Goal: Task Accomplishment & Management: Manage account settings

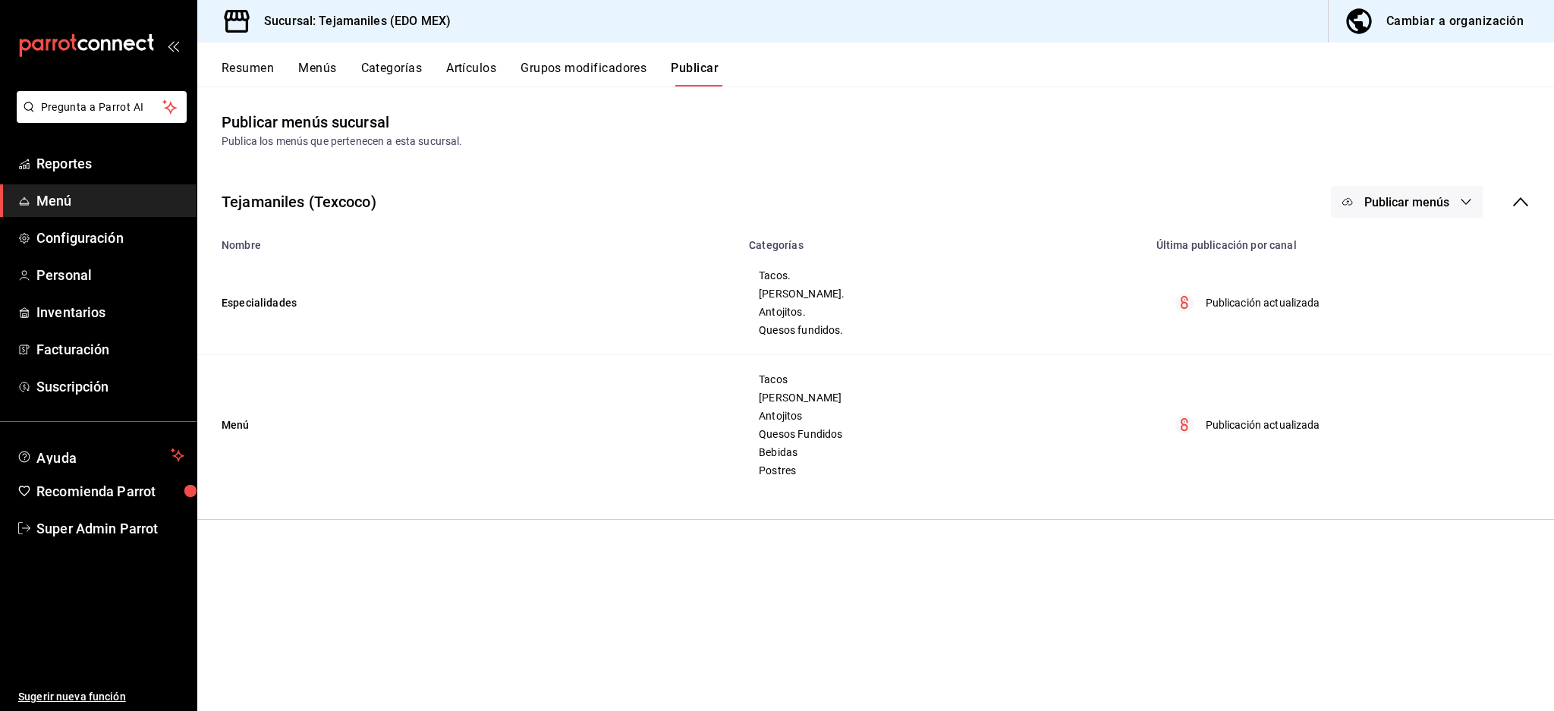
click at [453, 69] on button "Artículos" at bounding box center [471, 74] width 50 height 26
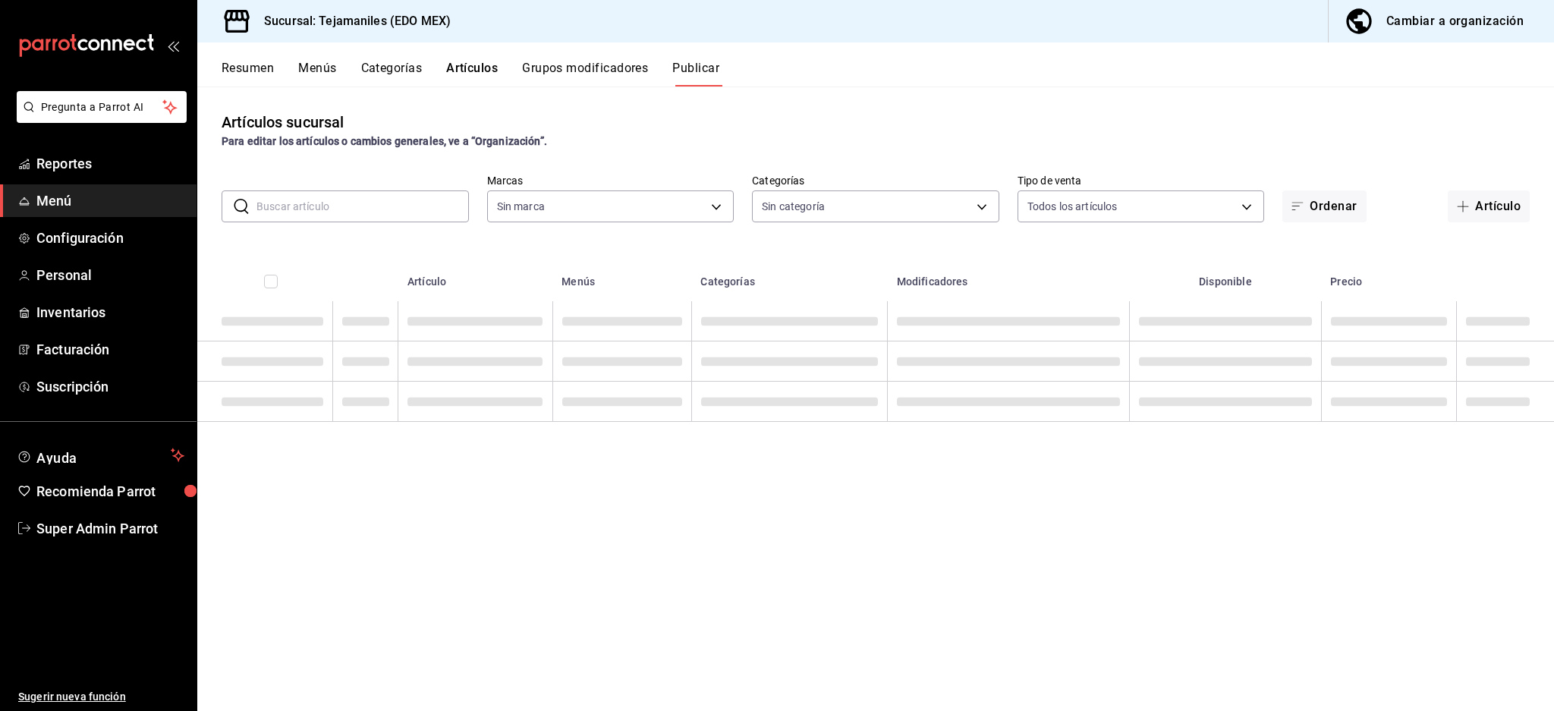
type input "b6d95df6-1f89-4812-8286-d298742ea2cc"
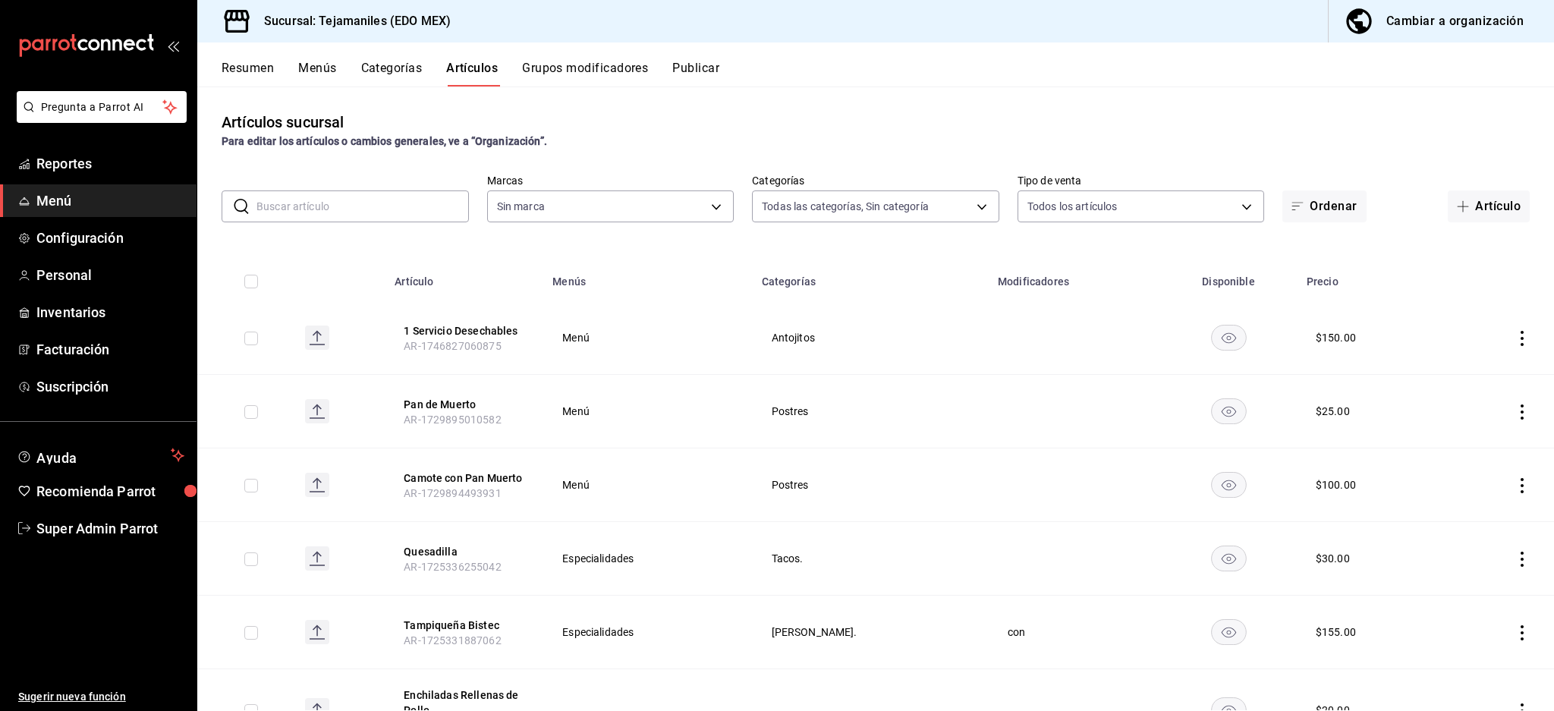
type input "dc152119-3d98-4644-b714-0bf709a32f9c,cc1062b4-930a-479e-bc49-62771057f2ed,ea985…"
type input "b6d95df6-1f89-4812-8286-d298742ea2cc"
click at [490, 333] on button "1 Servicio Desechables" at bounding box center [464, 330] width 121 height 15
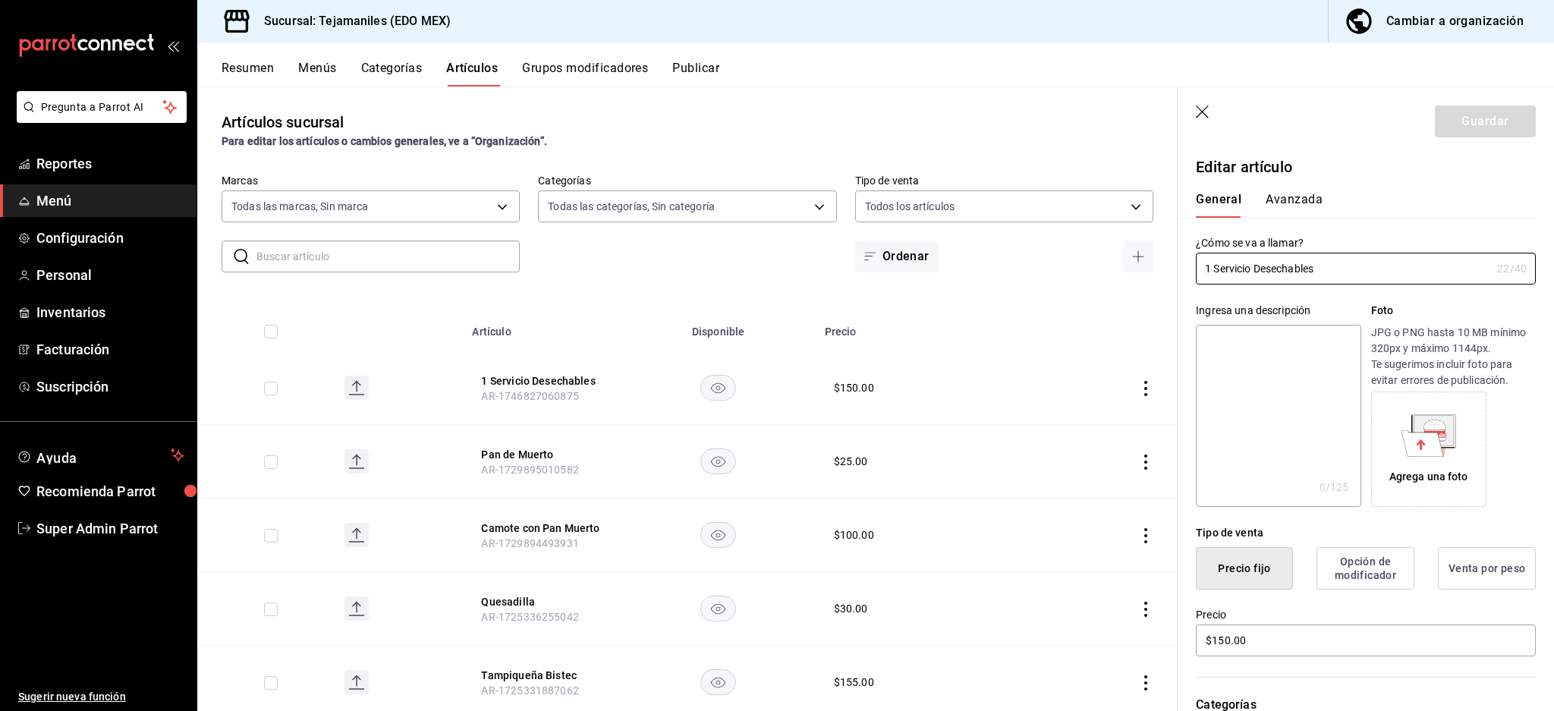
click at [1305, 202] on button "Avanzada" at bounding box center [1294, 205] width 57 height 26
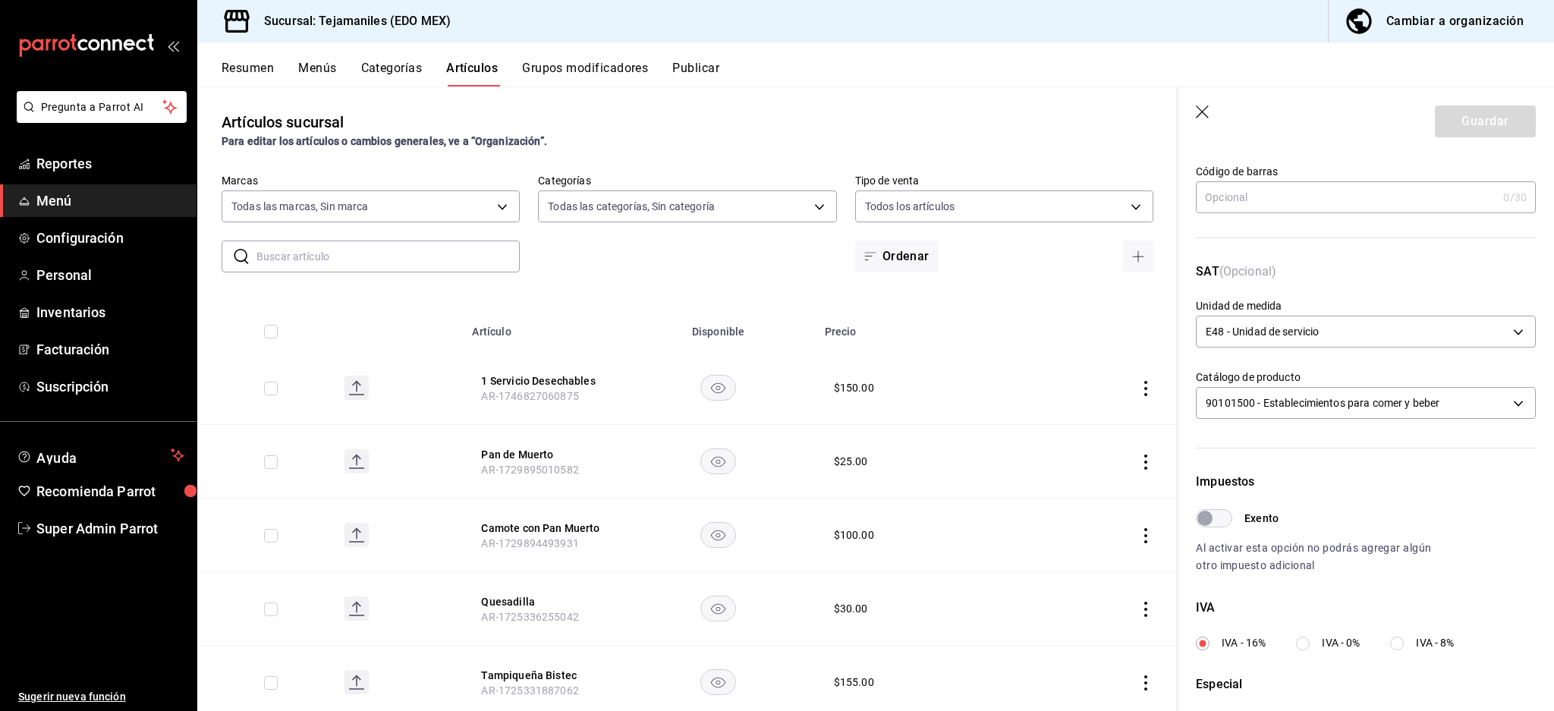
scroll to position [360, 0]
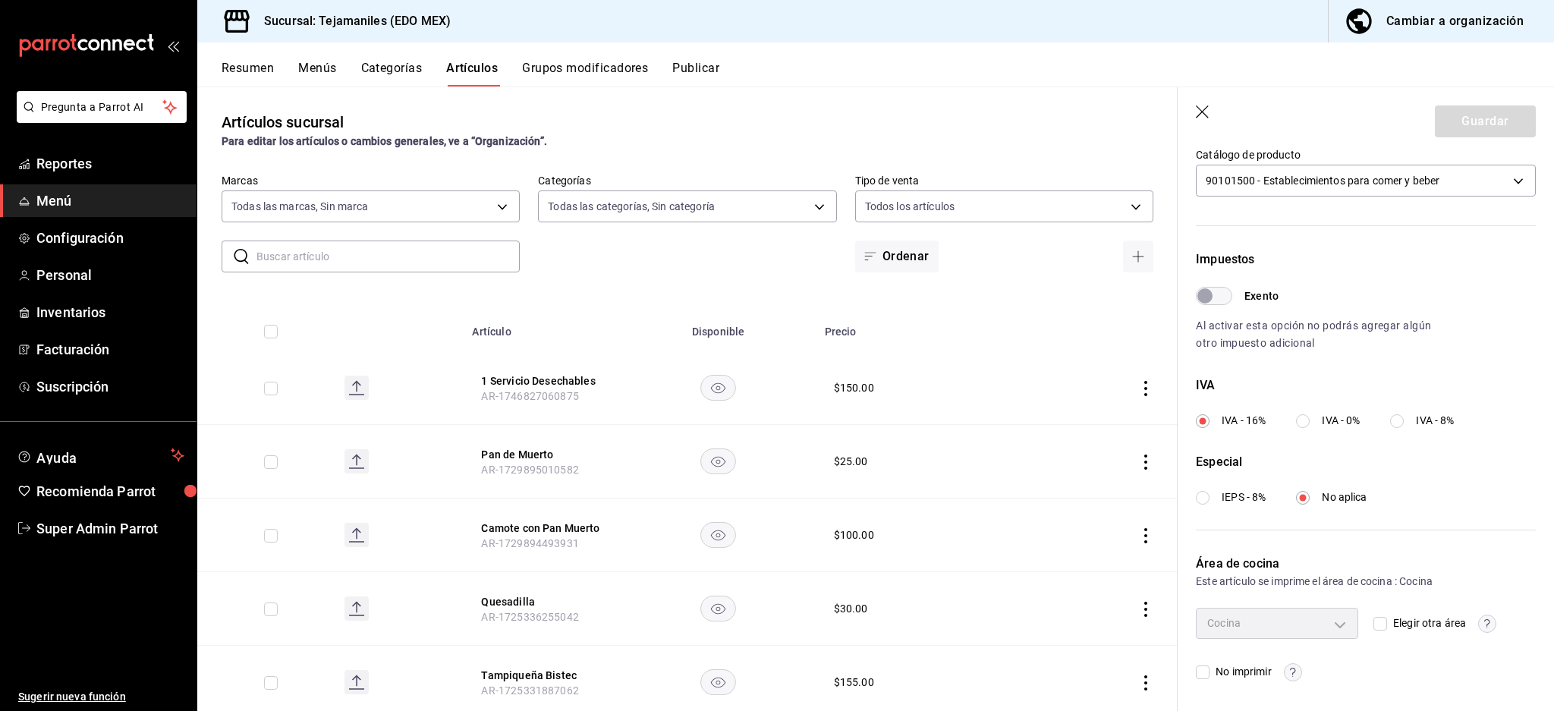
click at [1214, 667] on span "No imprimir" at bounding box center [1240, 672] width 61 height 16
click at [1210, 667] on input "No imprimir" at bounding box center [1203, 673] width 14 height 14
checkbox input "true"
click at [1465, 117] on button "Guardar" at bounding box center [1485, 121] width 101 height 32
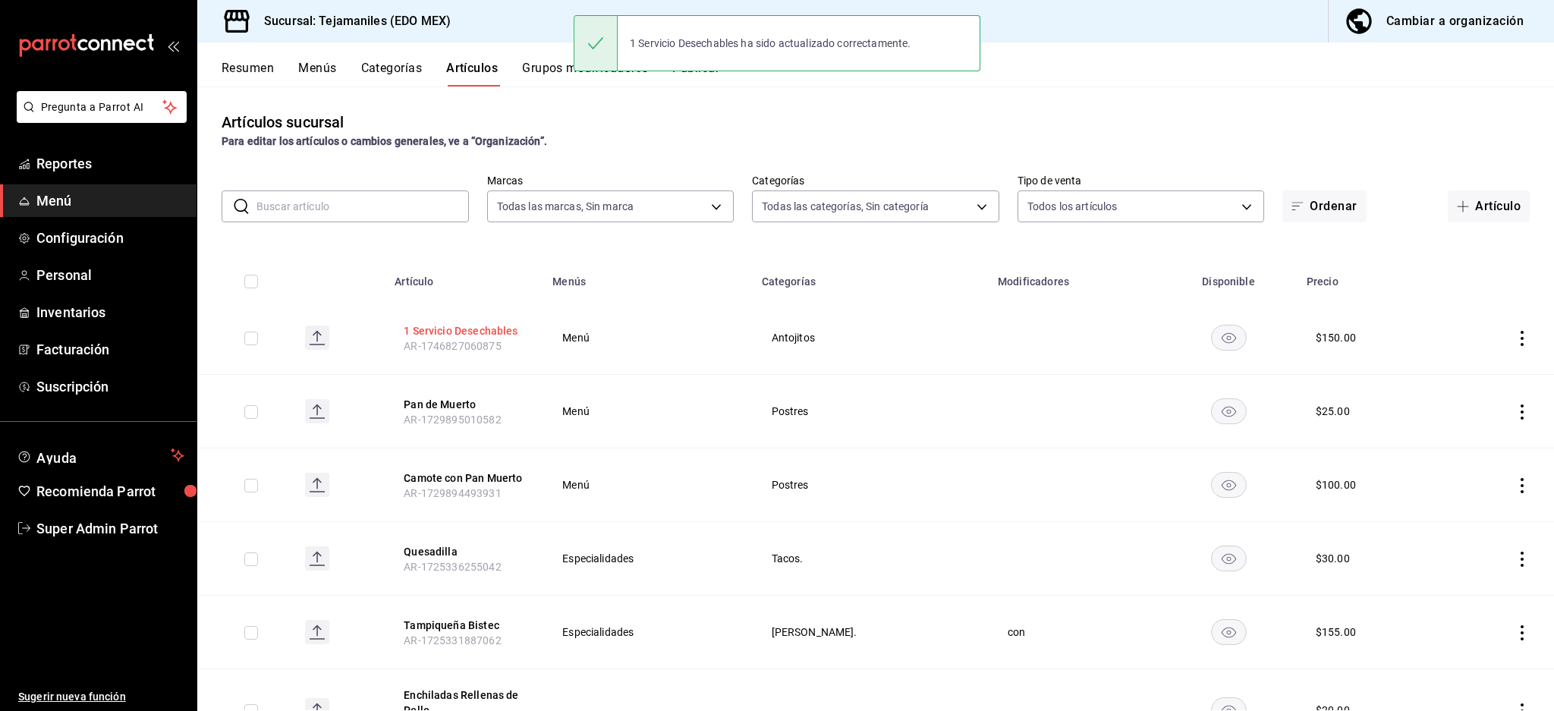
click at [442, 325] on button "1 Servicio Desechables" at bounding box center [464, 330] width 121 height 15
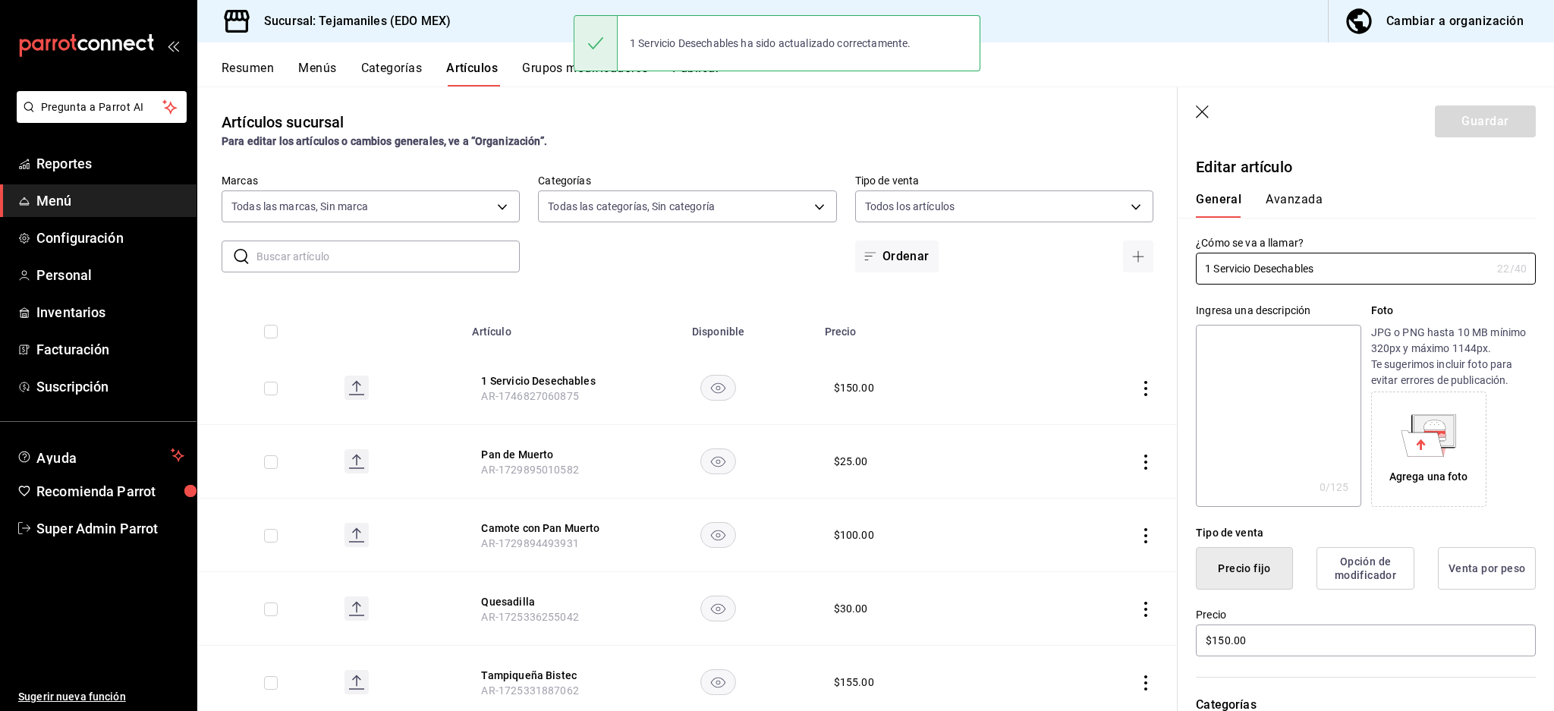
click at [1292, 200] on button "Avanzada" at bounding box center [1294, 205] width 57 height 26
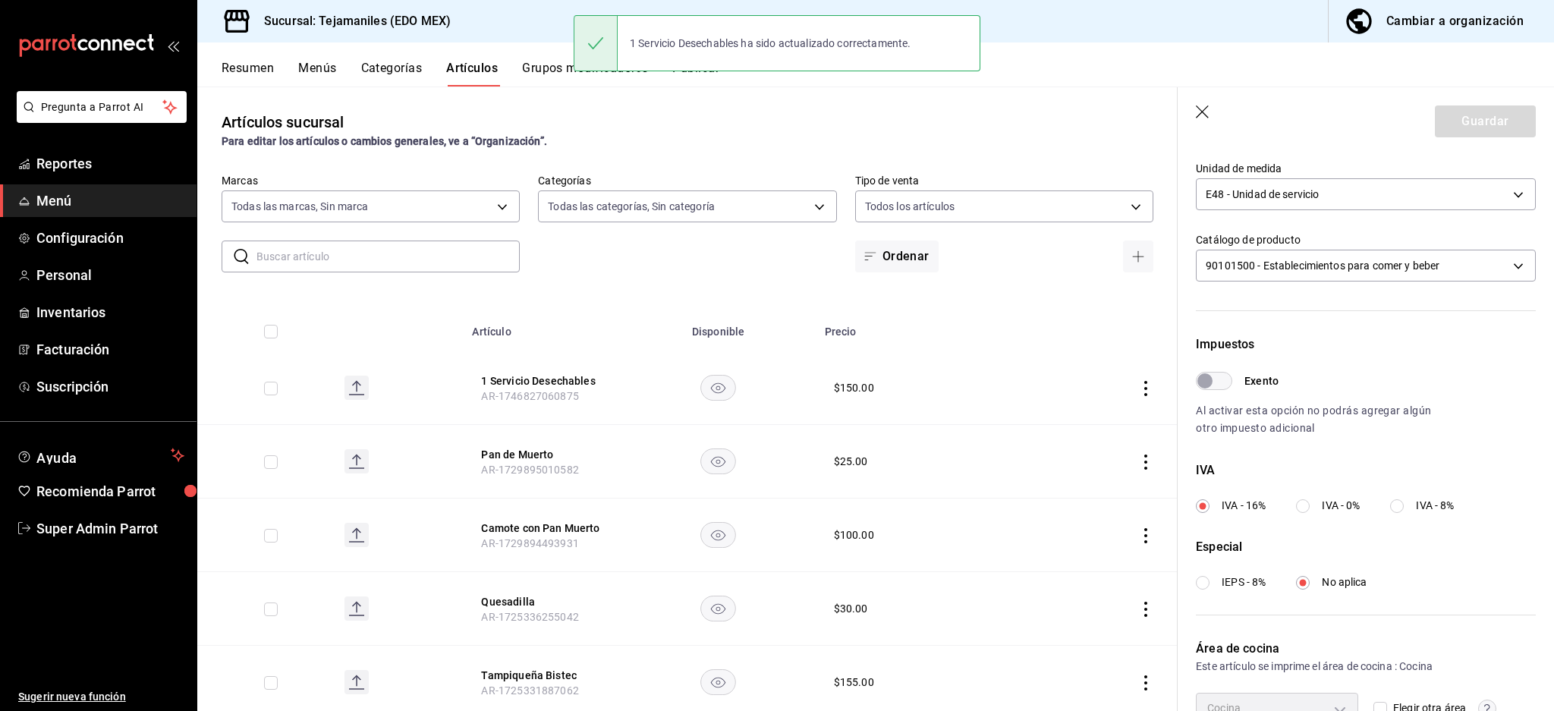
scroll to position [360, 0]
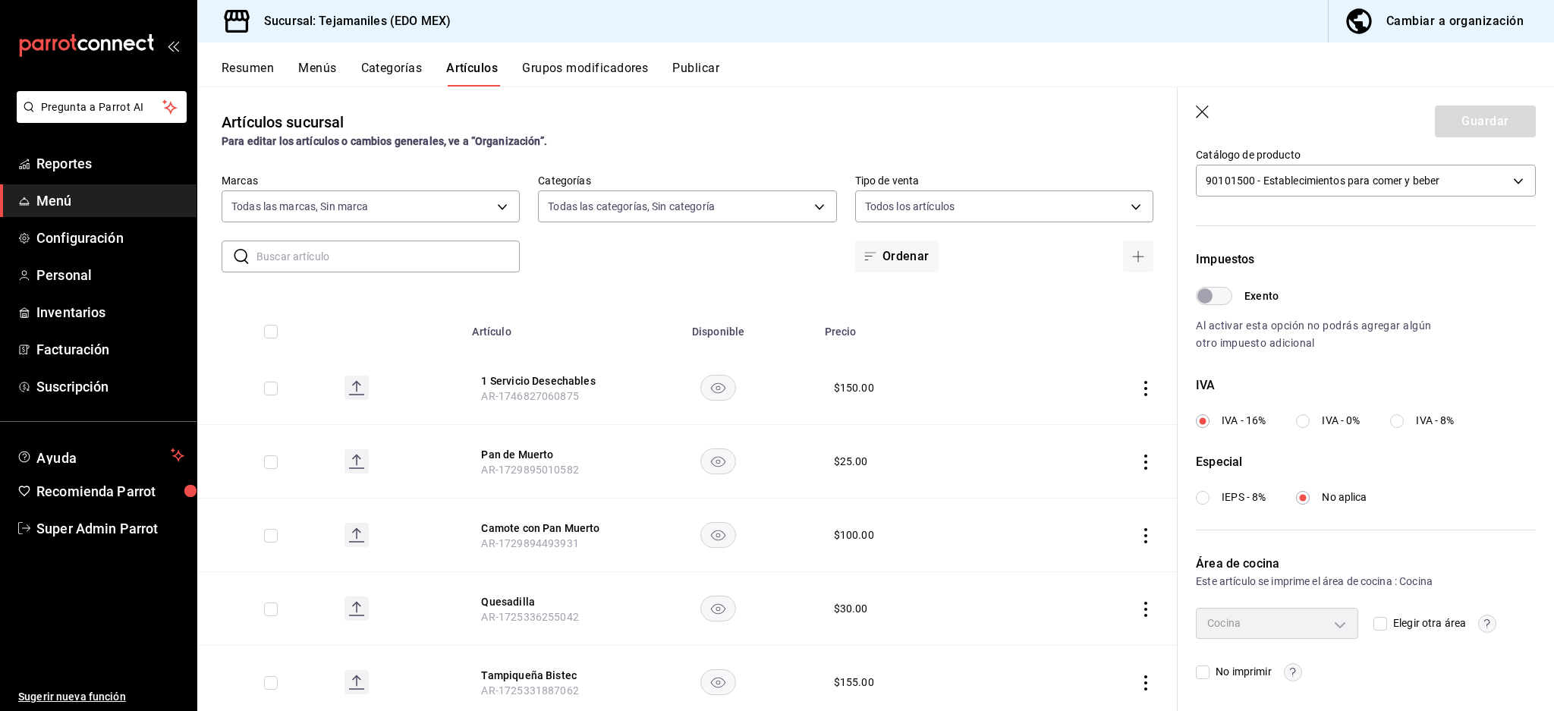
click at [1210, 105] on icon "button" at bounding box center [1203, 112] width 15 height 15
click at [1207, 107] on icon "button" at bounding box center [1202, 111] width 13 height 13
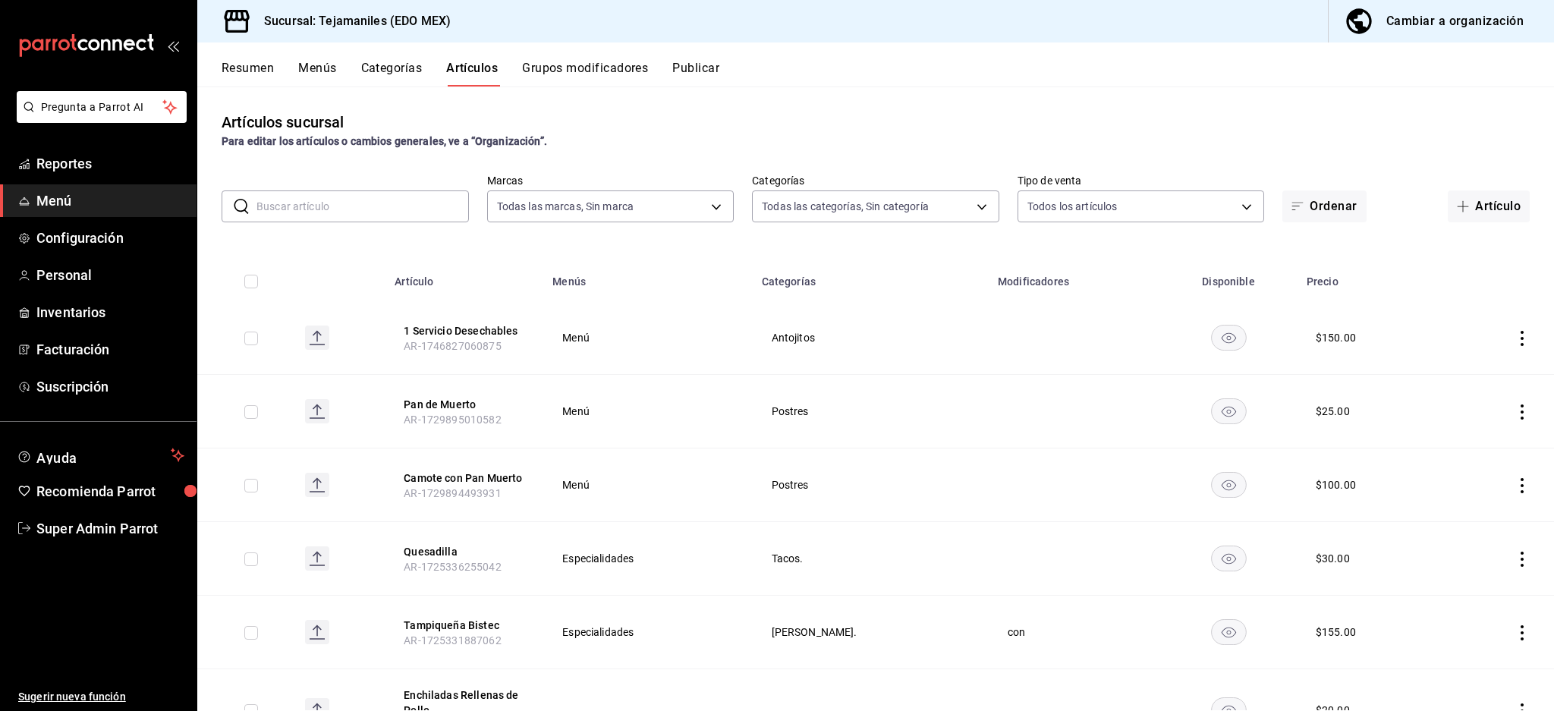
click at [471, 320] on th "1 Servicio Desechables AR-1746827060875" at bounding box center [465, 338] width 158 height 74
click at [474, 323] on button "1 Servicio Desechables" at bounding box center [464, 330] width 121 height 15
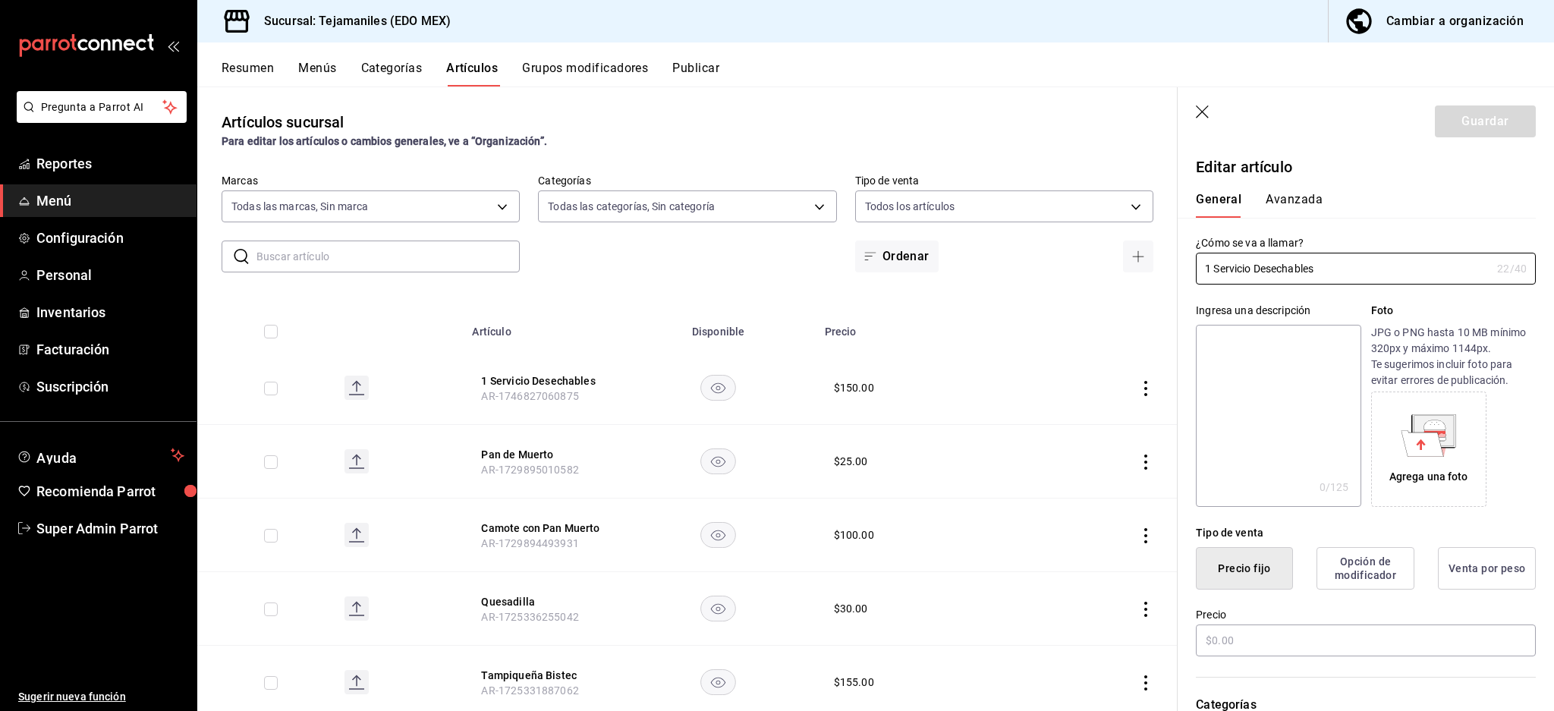
type input "$150.00"
type input "E48"
type input "90101500"
radio input "true"
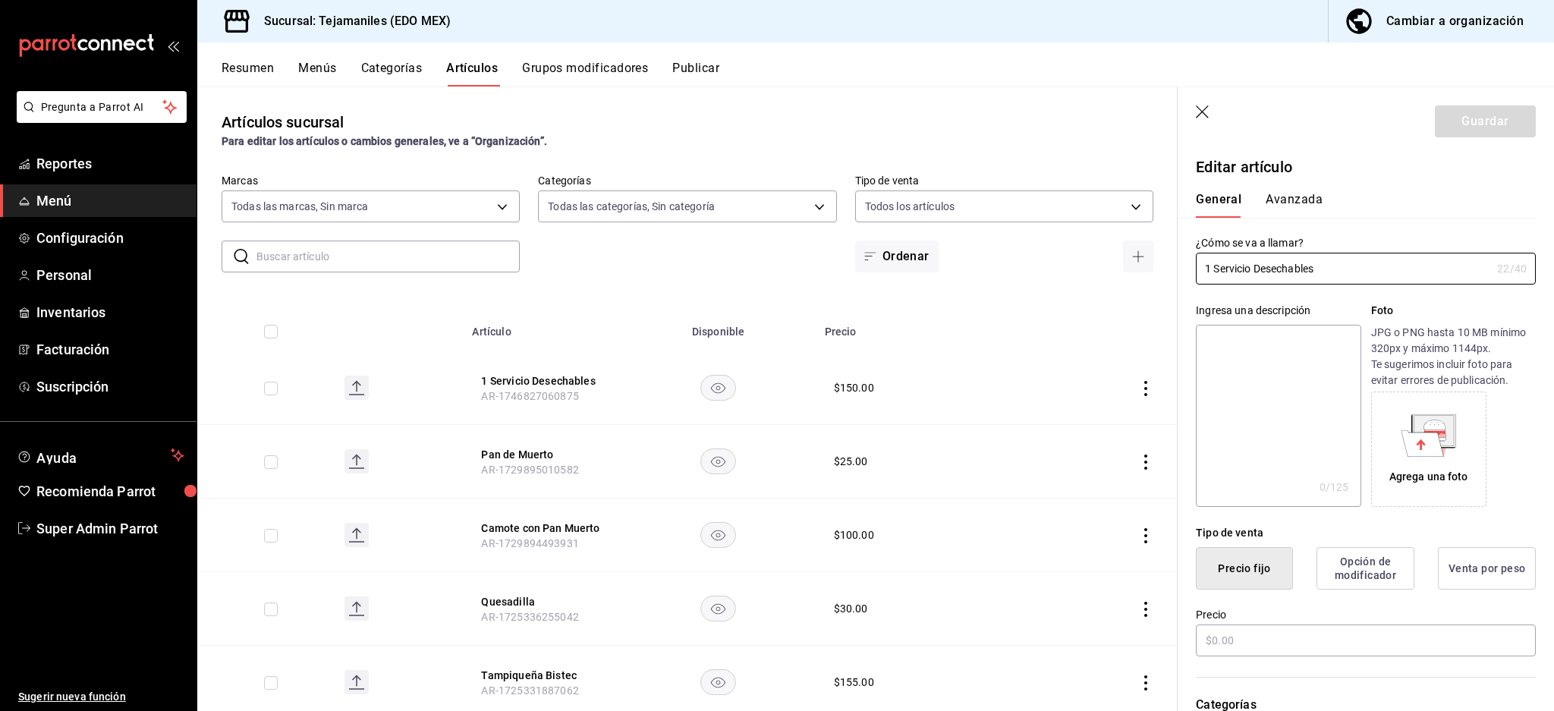
type input "aabd68cf-8efe-4577-a320-18896dfdb04c"
click at [1298, 217] on button "Avanzada" at bounding box center [1294, 205] width 57 height 26
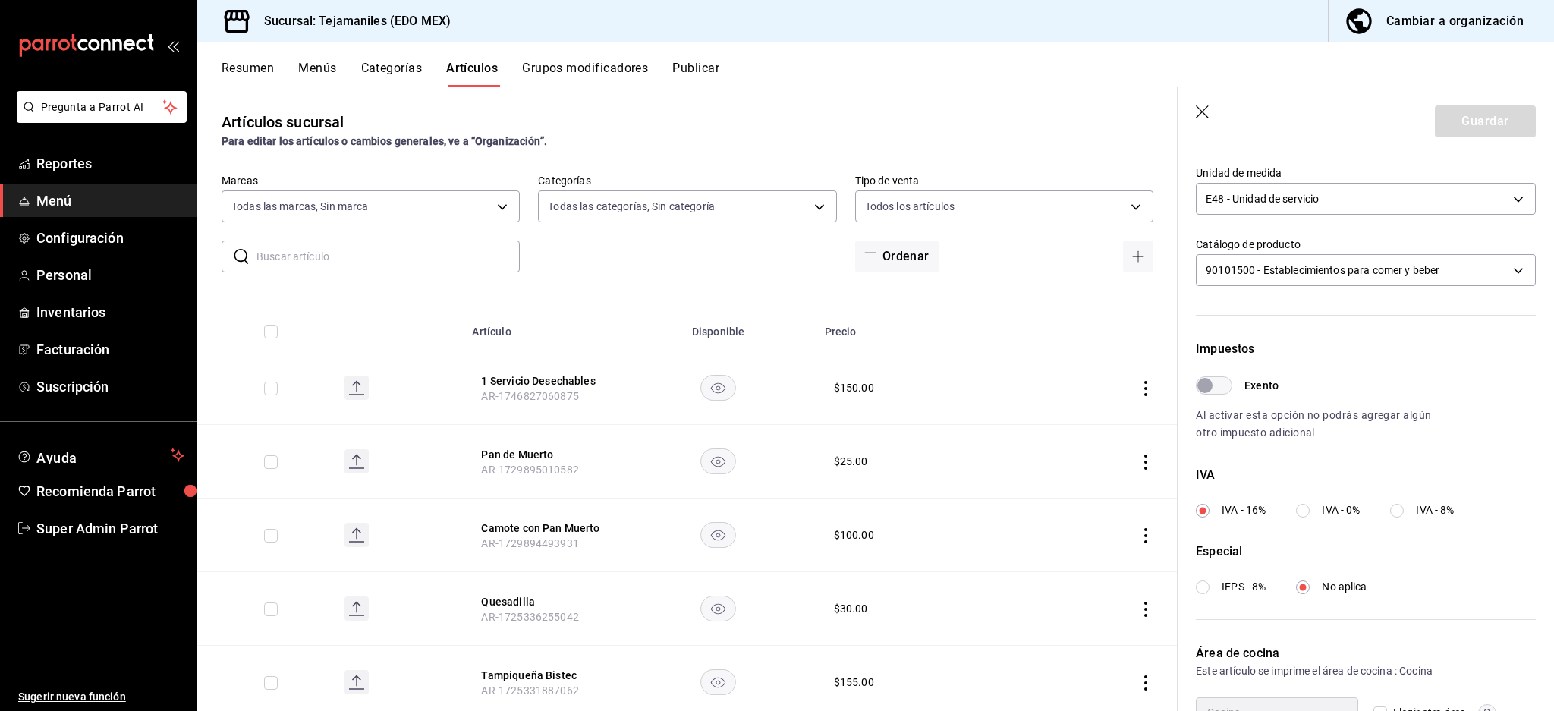
scroll to position [360, 0]
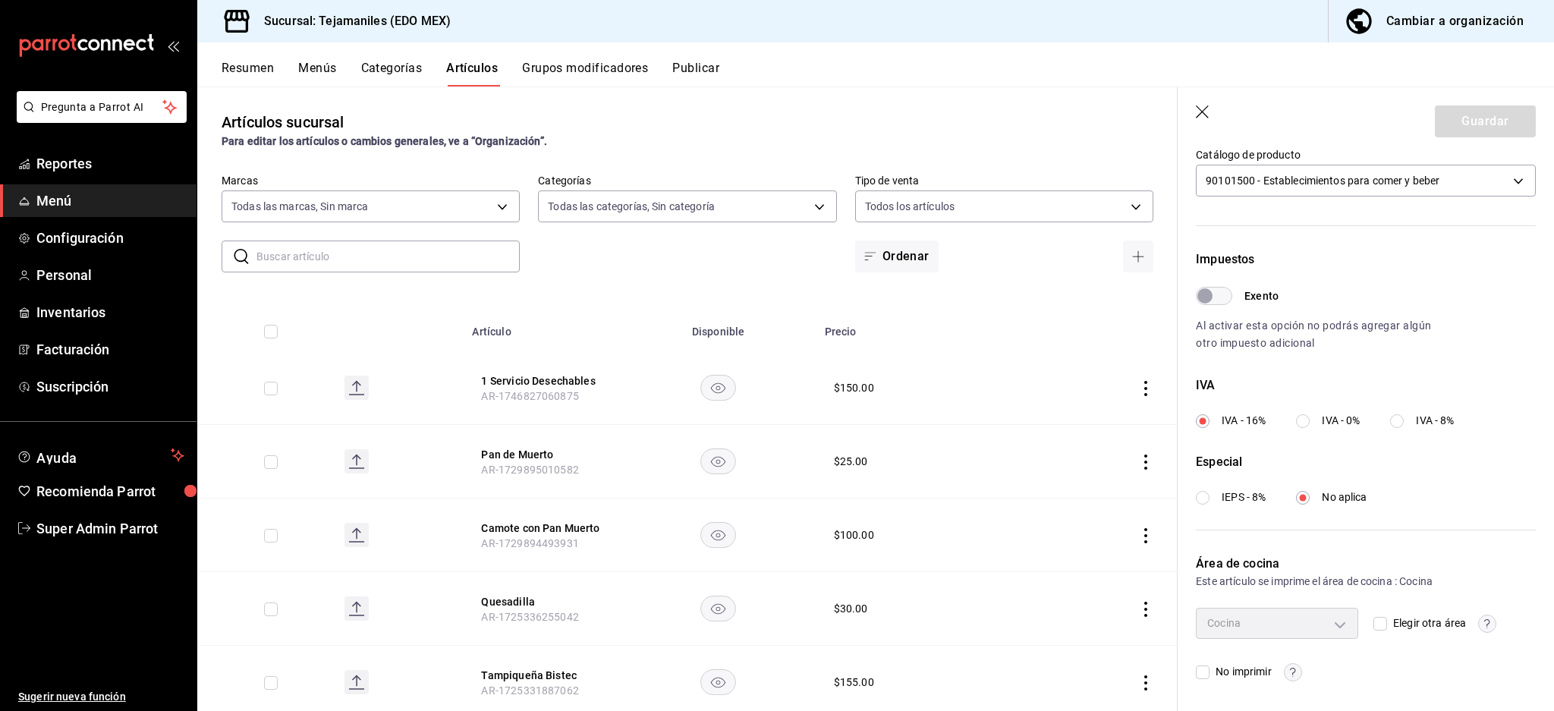
click at [1374, 628] on input "Elegir otra área" at bounding box center [1381, 624] width 14 height 14
checkbox input "true"
click at [1311, 621] on body "Pregunta a Parrot AI Reportes Menú Configuración Personal Inventarios Facturaci…" at bounding box center [777, 355] width 1554 height 711
click at [1258, 631] on span "No imprimir" at bounding box center [1286, 627] width 103 height 16
type input "07d3afaf-48a7-42e9-a283-8f4b46e092ec"
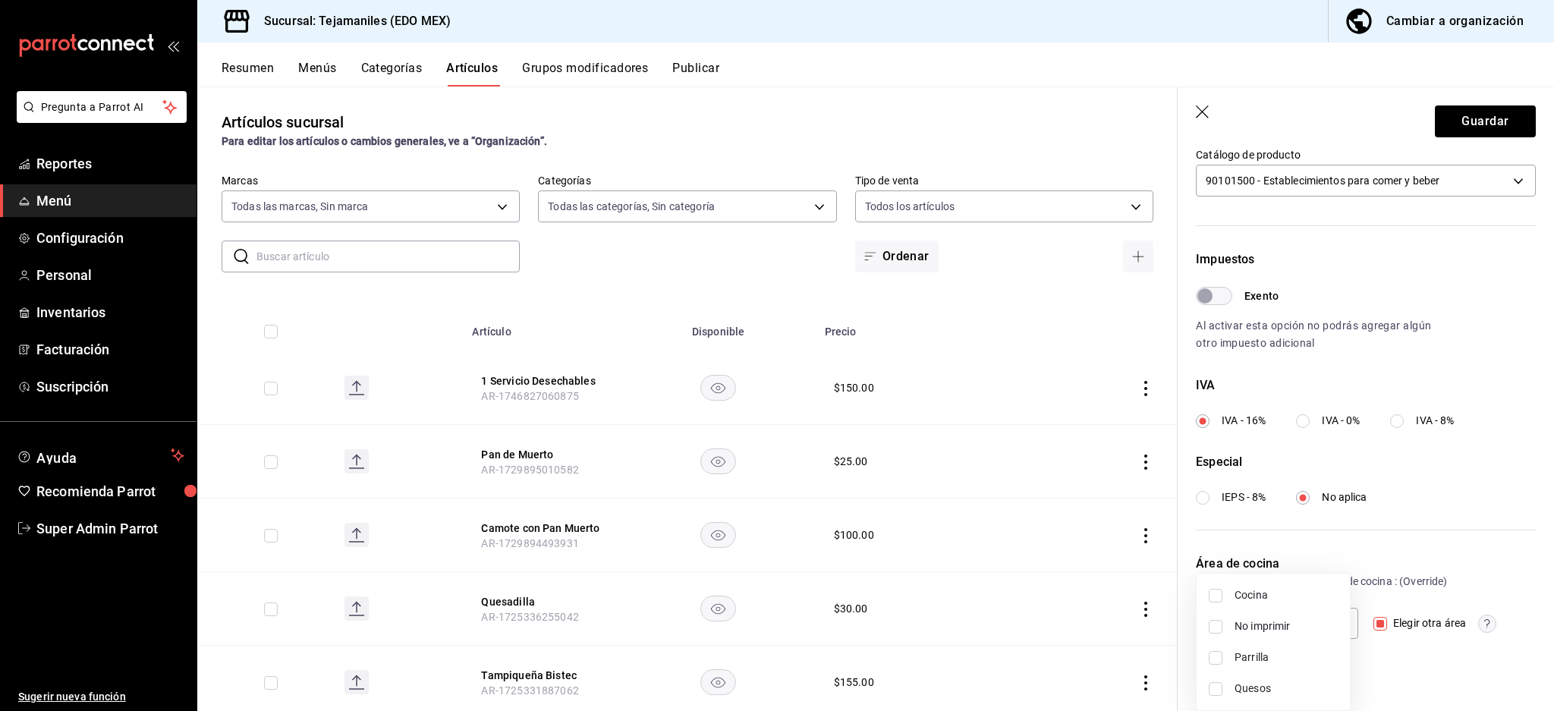
checkbox input "true"
click at [1407, 676] on div at bounding box center [777, 355] width 1554 height 711
click at [1224, 675] on span "No imprimir" at bounding box center [1240, 672] width 61 height 16
click at [1210, 675] on input "No imprimir" at bounding box center [1203, 673] width 14 height 14
checkbox input "true"
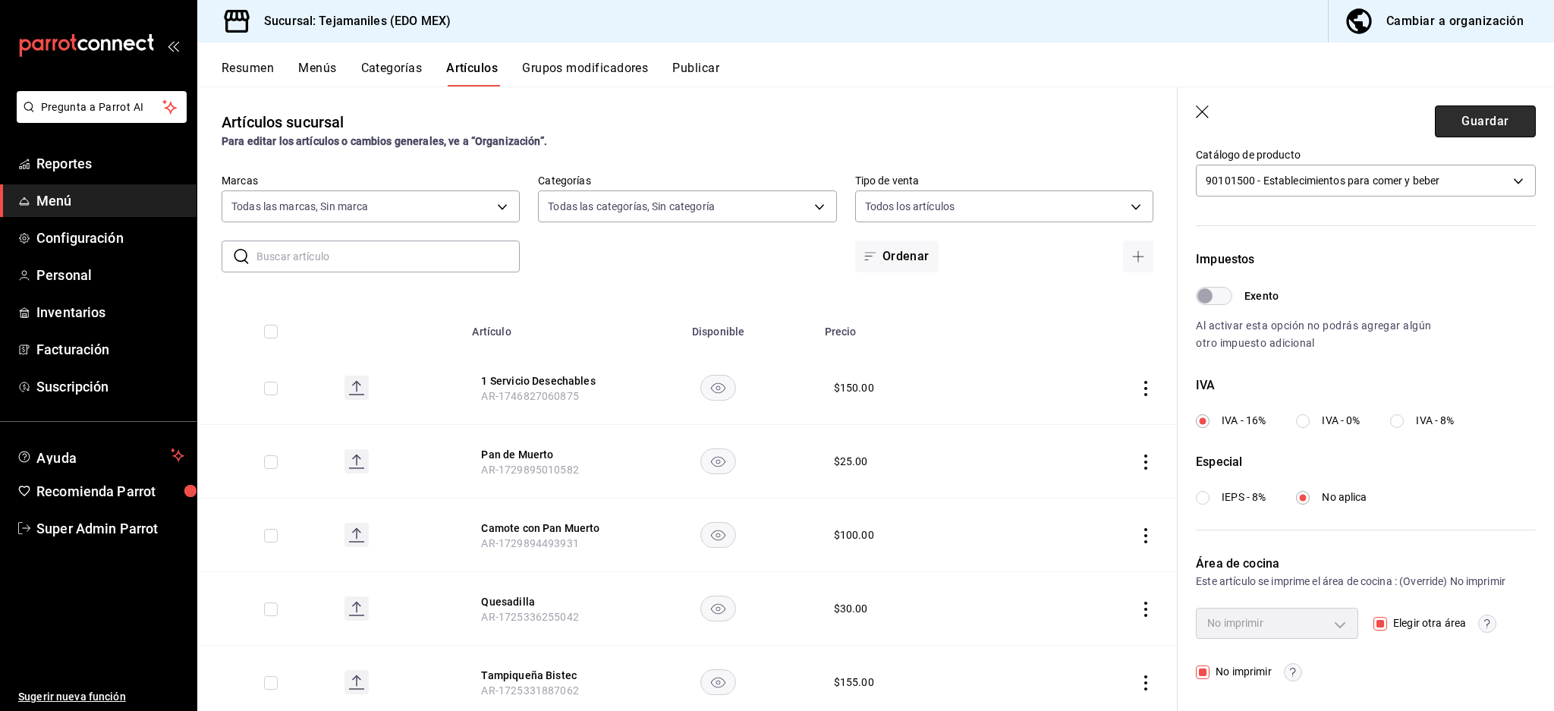
click at [1462, 120] on button "Guardar" at bounding box center [1485, 121] width 101 height 32
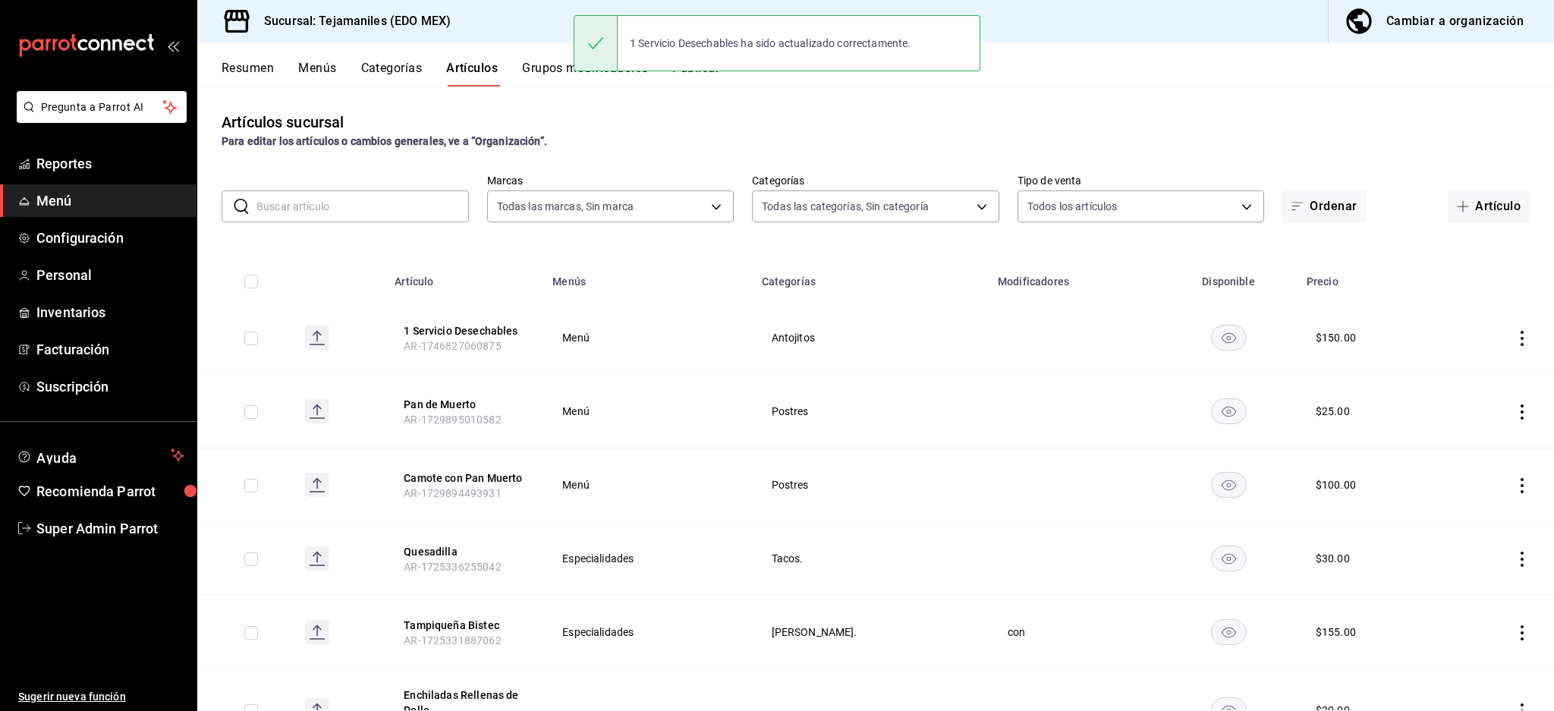
click at [471, 316] on th "1 Servicio Desechables AR-1746827060875" at bounding box center [465, 338] width 158 height 74
click at [477, 327] on button "1 Servicio Desechables" at bounding box center [464, 330] width 121 height 15
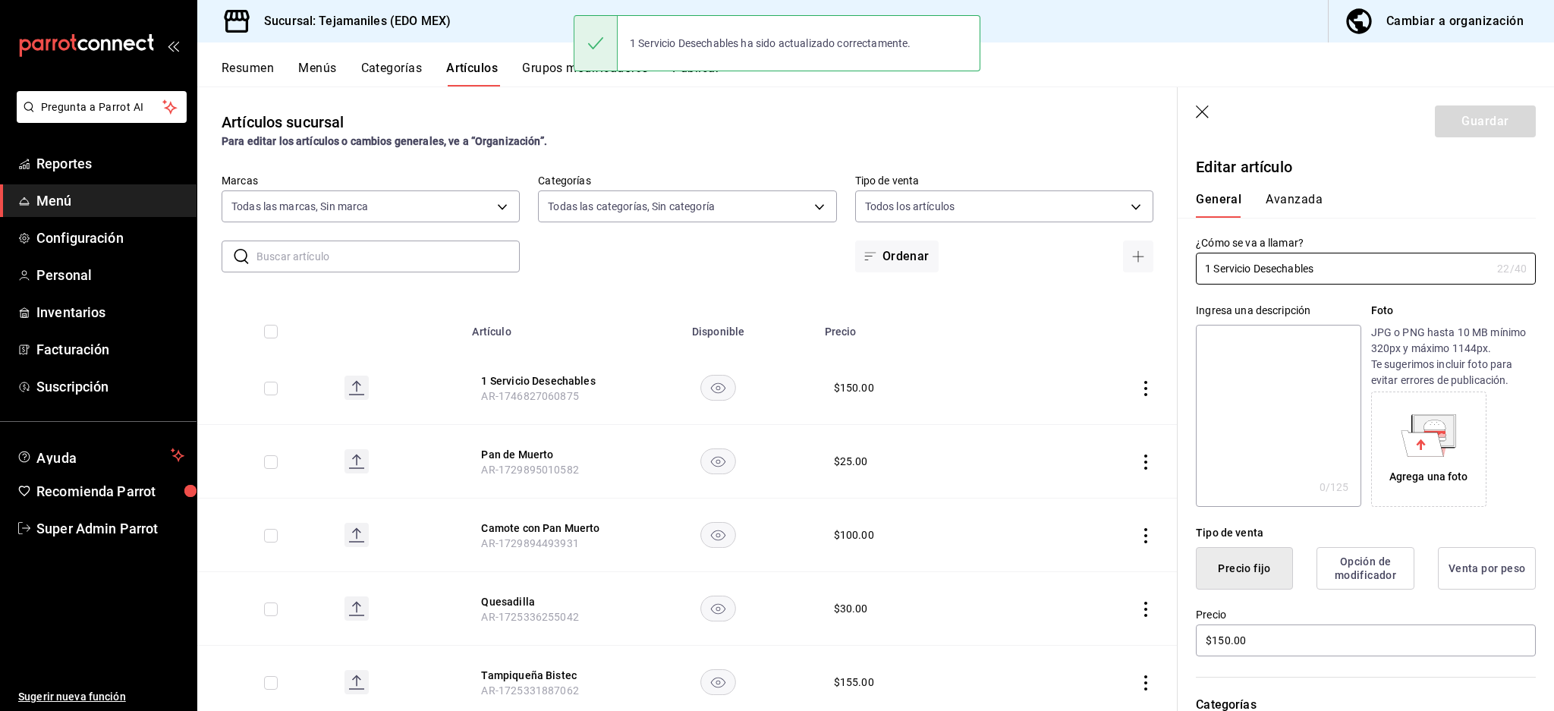
click at [1288, 194] on button "Avanzada" at bounding box center [1294, 205] width 57 height 26
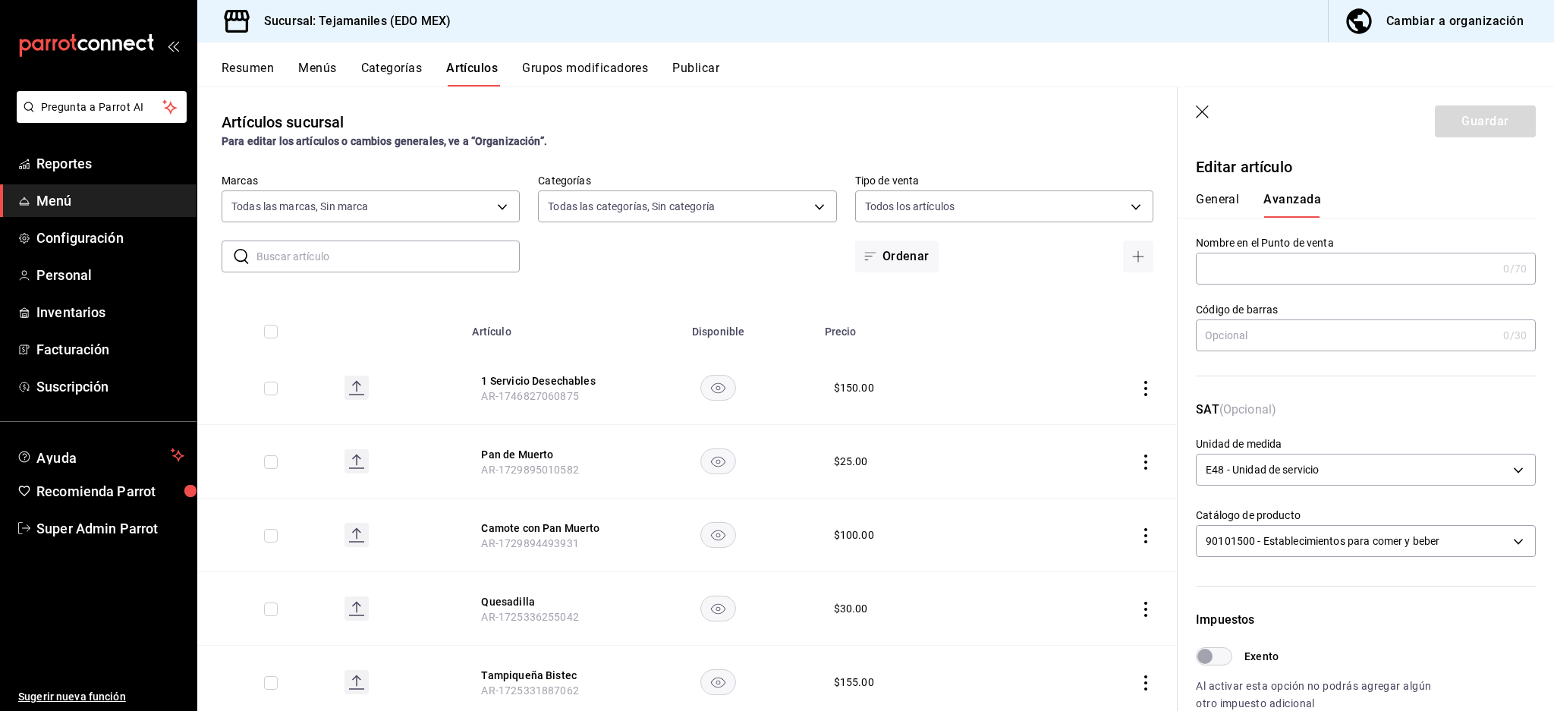
scroll to position [360, 0]
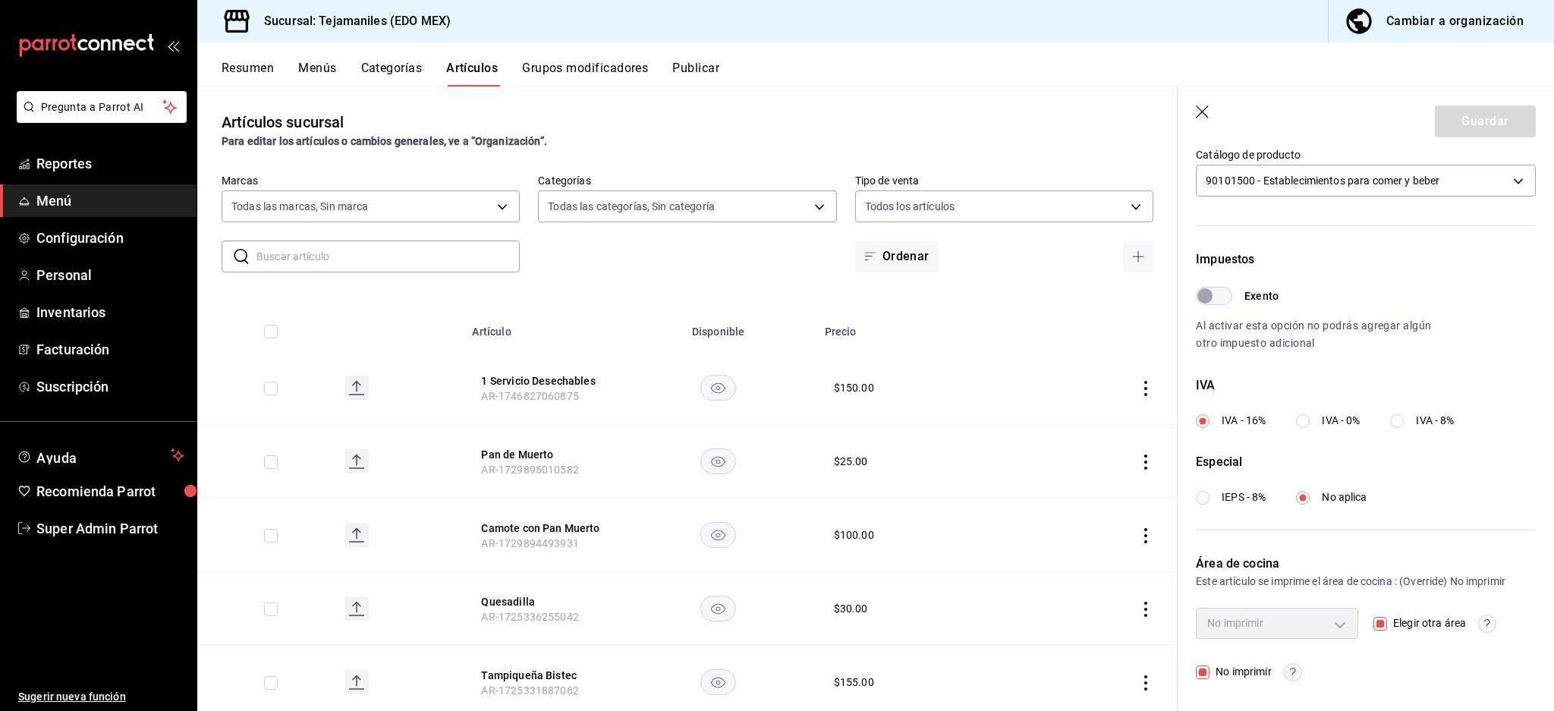
click at [1203, 112] on icon "button" at bounding box center [1202, 111] width 13 height 13
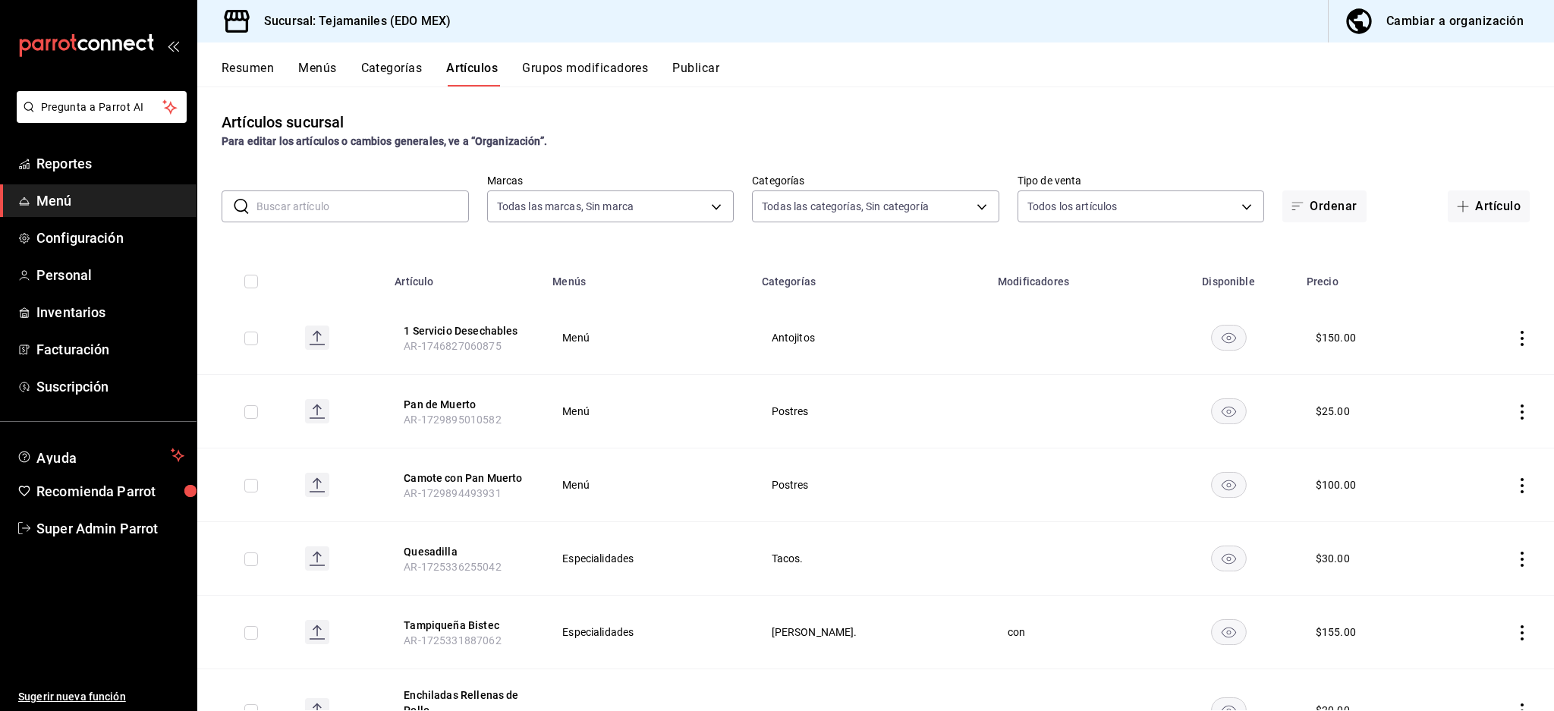
click at [484, 319] on th "1 Servicio Desechables AR-1746827060875" at bounding box center [465, 338] width 158 height 74
click at [482, 332] on button "1 Servicio Desechables" at bounding box center [464, 330] width 121 height 15
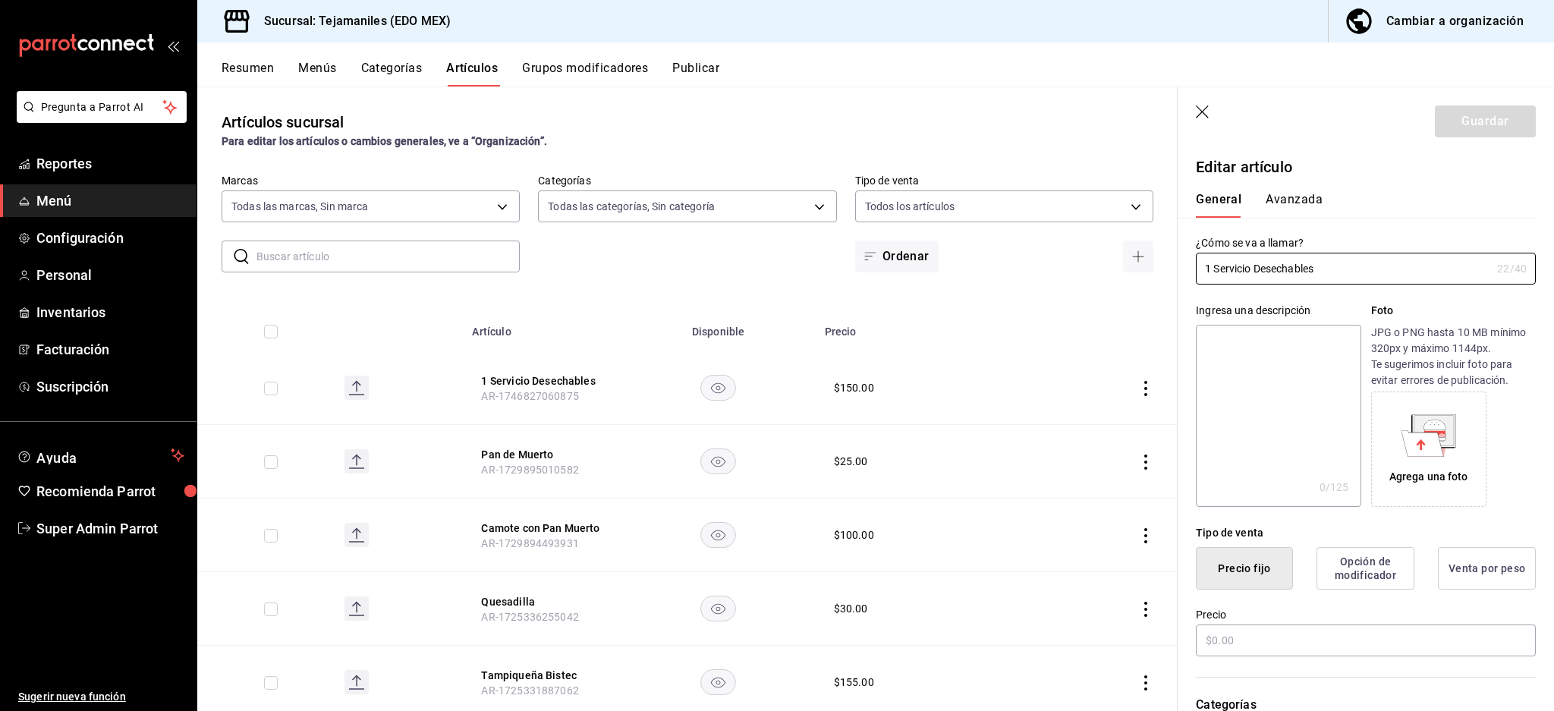
type input "$150.00"
type input "E48"
type input "90101500"
radio input "true"
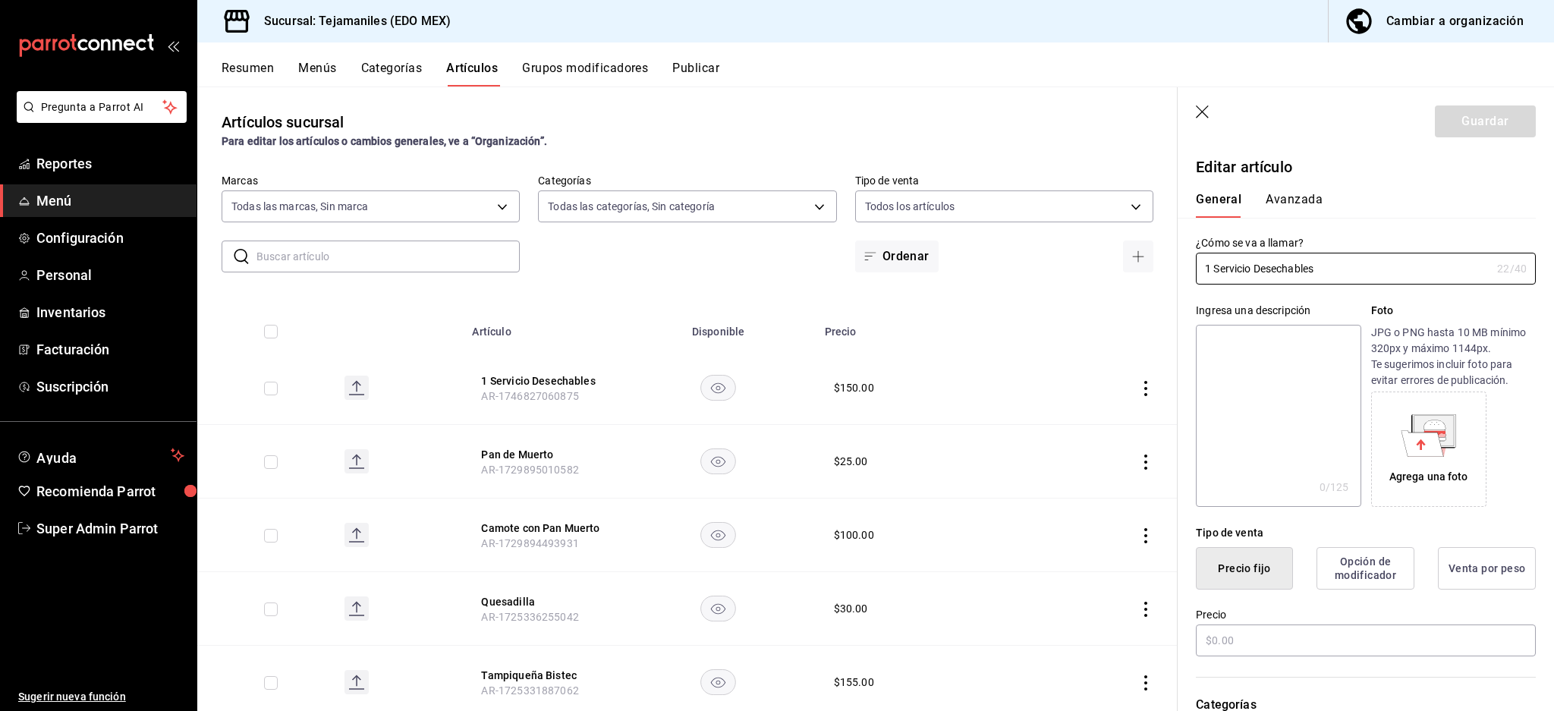
type input "07d3afaf-48a7-42e9-a283-8f4b46e092ec"
click at [1310, 202] on button "Avanzada" at bounding box center [1294, 205] width 57 height 26
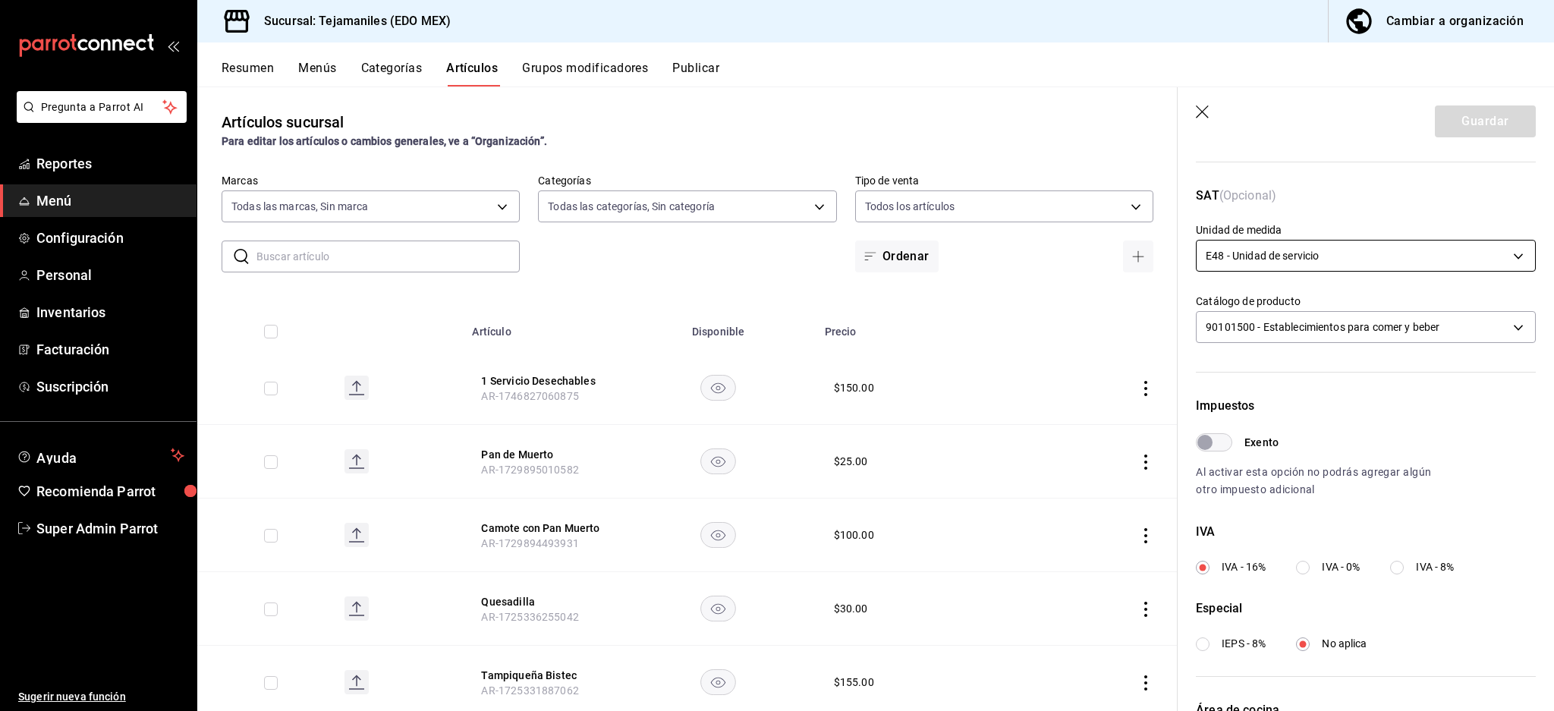
scroll to position [360, 0]
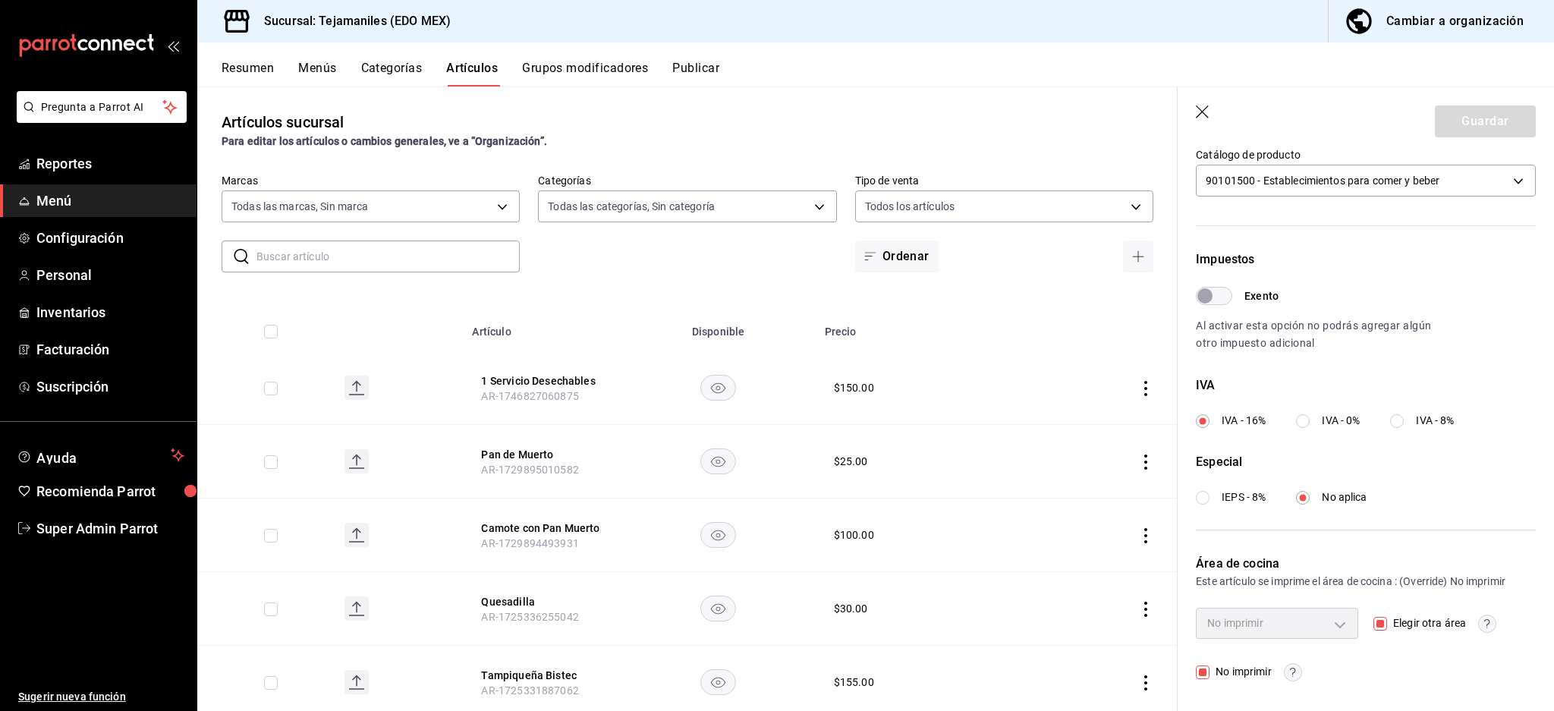
click at [1378, 624] on input "Elegir otra área" at bounding box center [1381, 624] width 14 height 14
checkbox input "false"
type input "aabd68cf-8efe-4577-a320-18896dfdb04c"
click at [1321, 618] on div "Cocina" at bounding box center [1277, 623] width 162 height 30
click at [1484, 115] on button "Guardar" at bounding box center [1485, 121] width 101 height 32
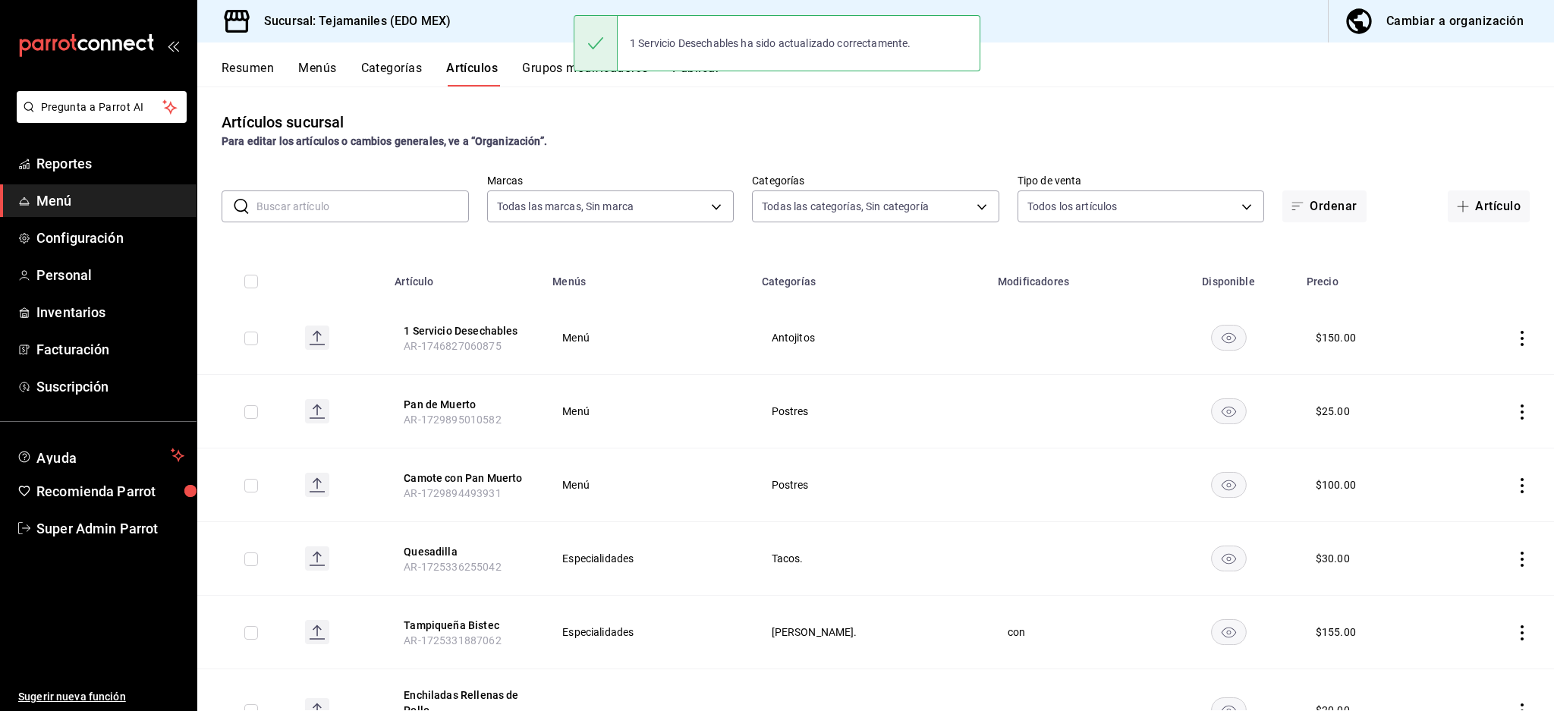
click at [467, 316] on th "1 Servicio Desechables AR-1746827060875" at bounding box center [465, 338] width 158 height 74
click at [467, 326] on button "1 Servicio Desechables" at bounding box center [464, 330] width 121 height 15
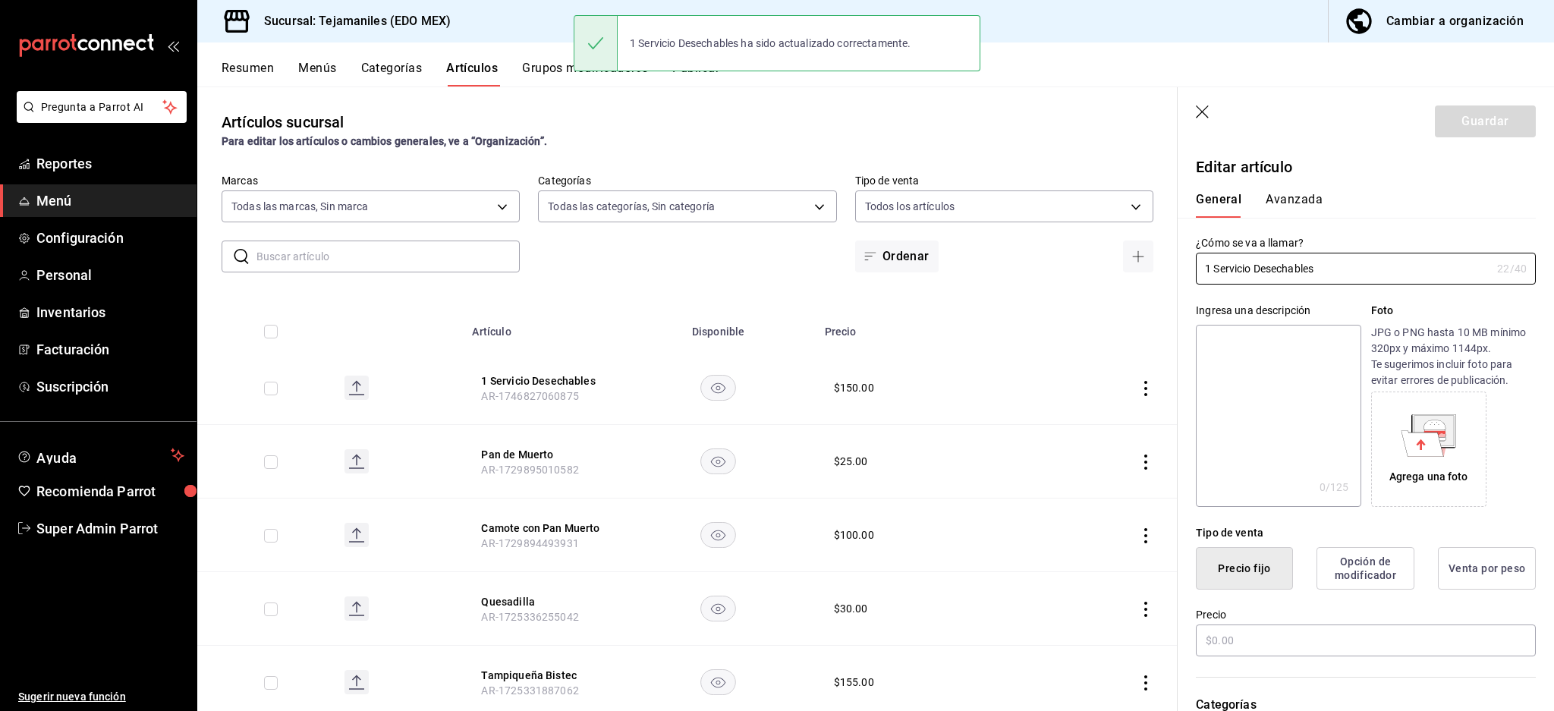
type input "$150.00"
type input "E48"
type input "90101500"
radio input "true"
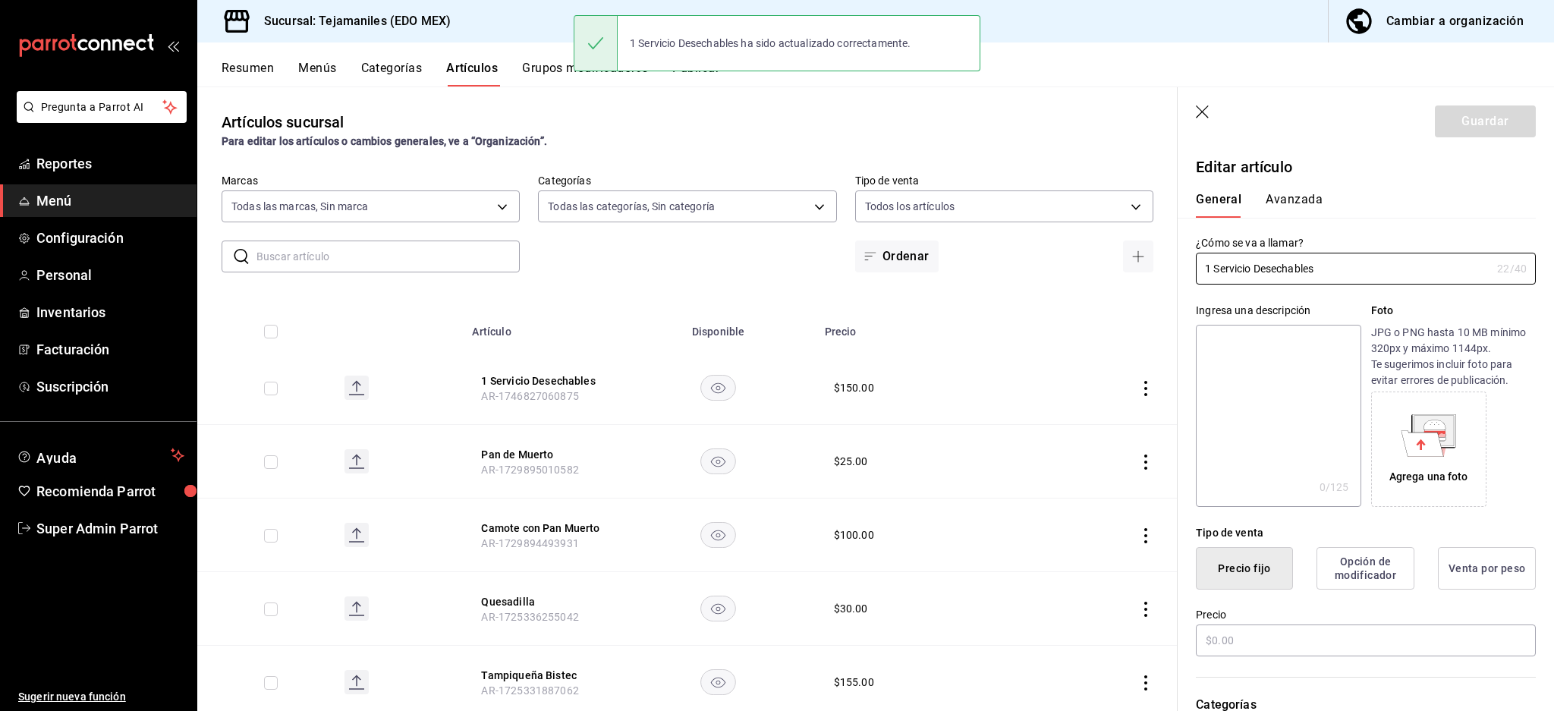
type input "aabd68cf-8efe-4577-a320-18896dfdb04c"
click at [1307, 197] on button "Avanzada" at bounding box center [1294, 205] width 57 height 26
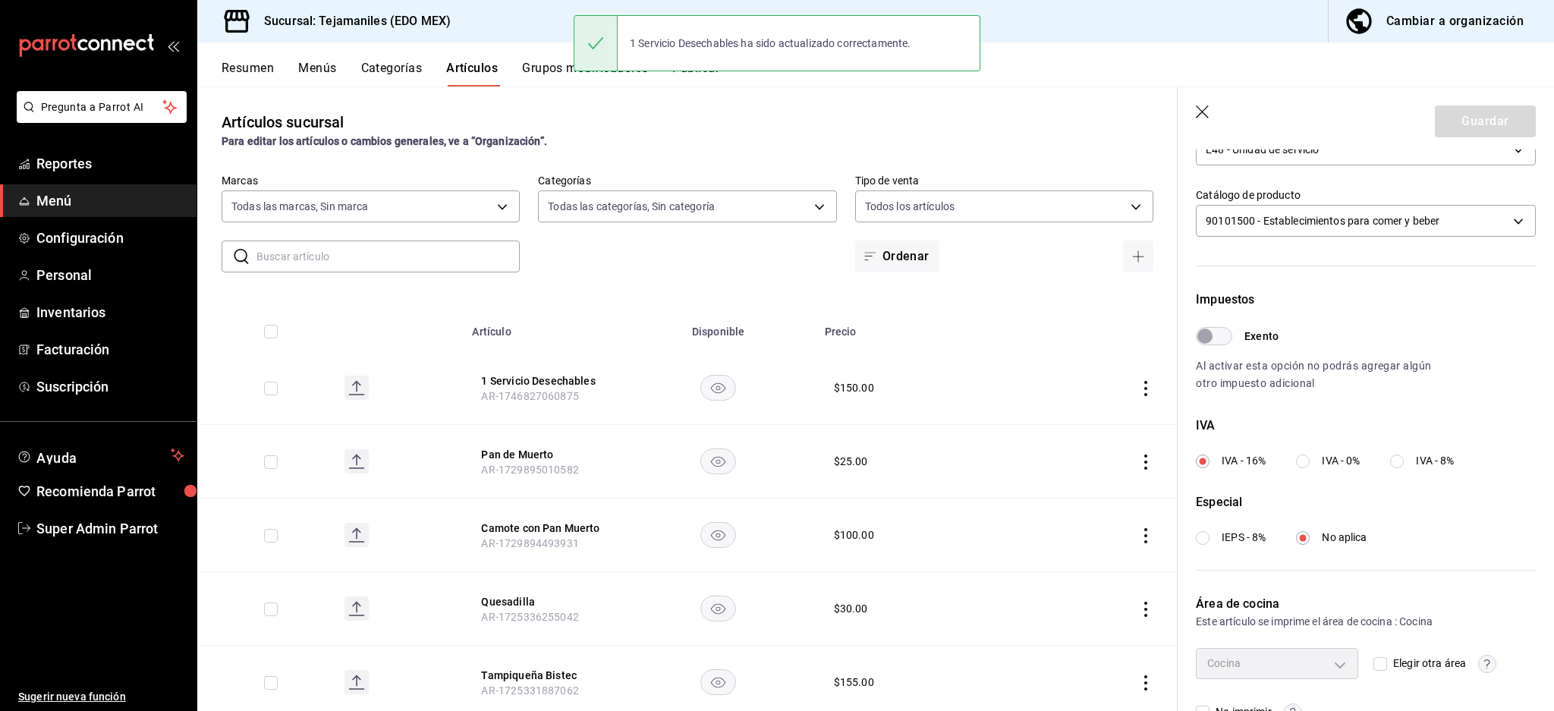
scroll to position [360, 0]
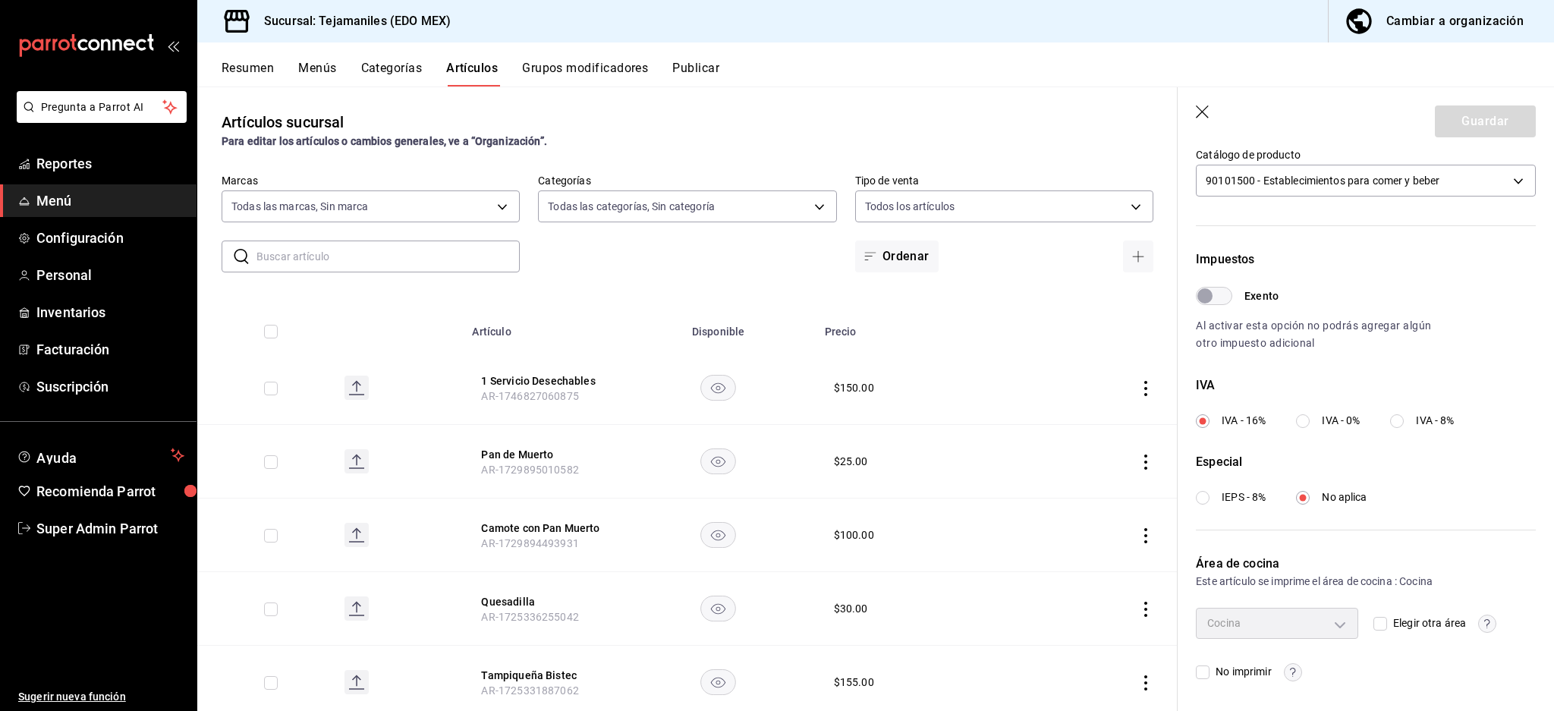
click at [1374, 628] on input "Elegir otra área" at bounding box center [1381, 624] width 14 height 14
checkbox input "true"
click at [1317, 625] on body "Pregunta a Parrot AI Reportes Menú Configuración Personal Inventarios Facturaci…" at bounding box center [777, 355] width 1554 height 711
click at [1217, 657] on input "checkbox" at bounding box center [1216, 658] width 14 height 14
checkbox input "true"
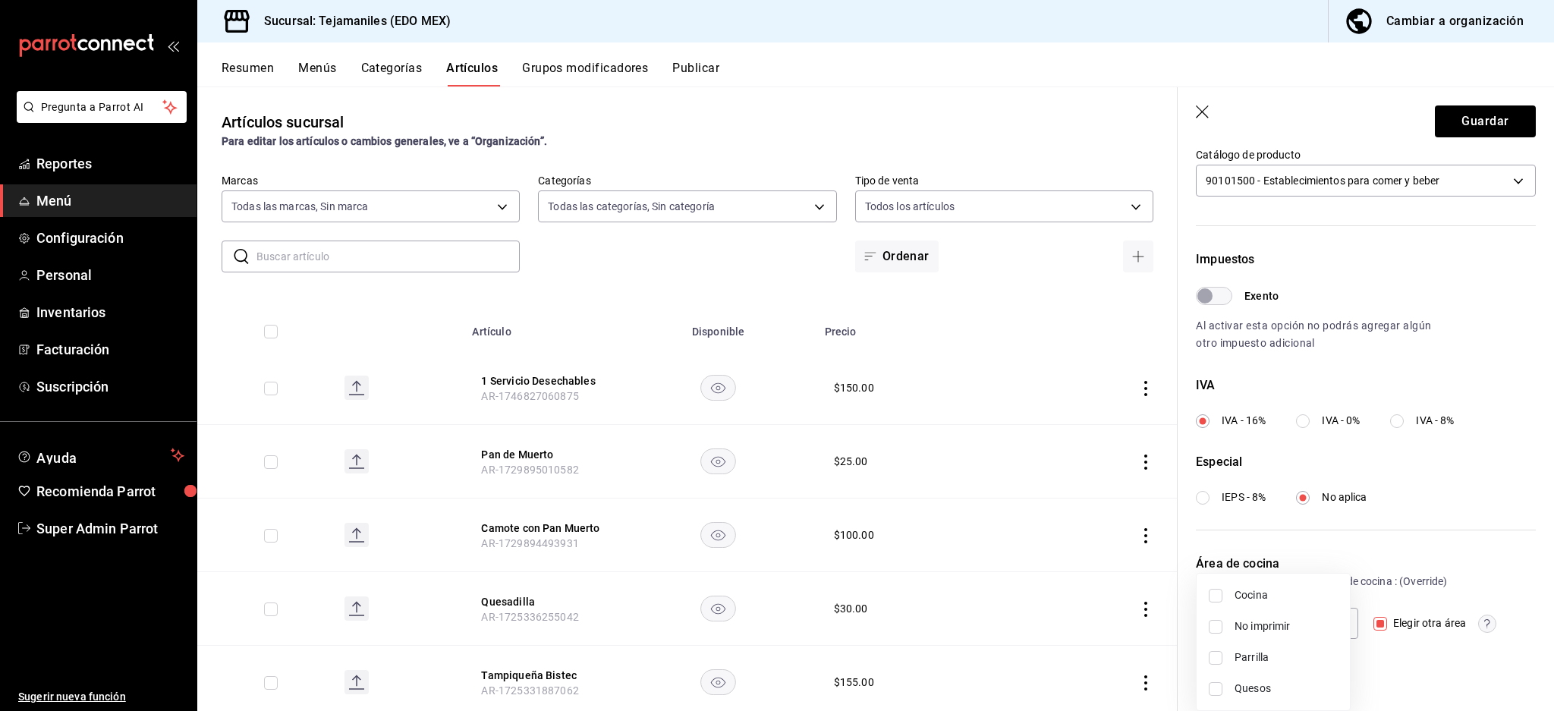
type input "b3177789-c93d-491e-aac3-e0a42ef0de0c"
click at [1409, 686] on div at bounding box center [777, 355] width 1554 height 711
click at [1242, 678] on span "No imprimir" at bounding box center [1240, 672] width 61 height 16
click at [1210, 678] on input "No imprimir" at bounding box center [1203, 673] width 14 height 14
checkbox input "true"
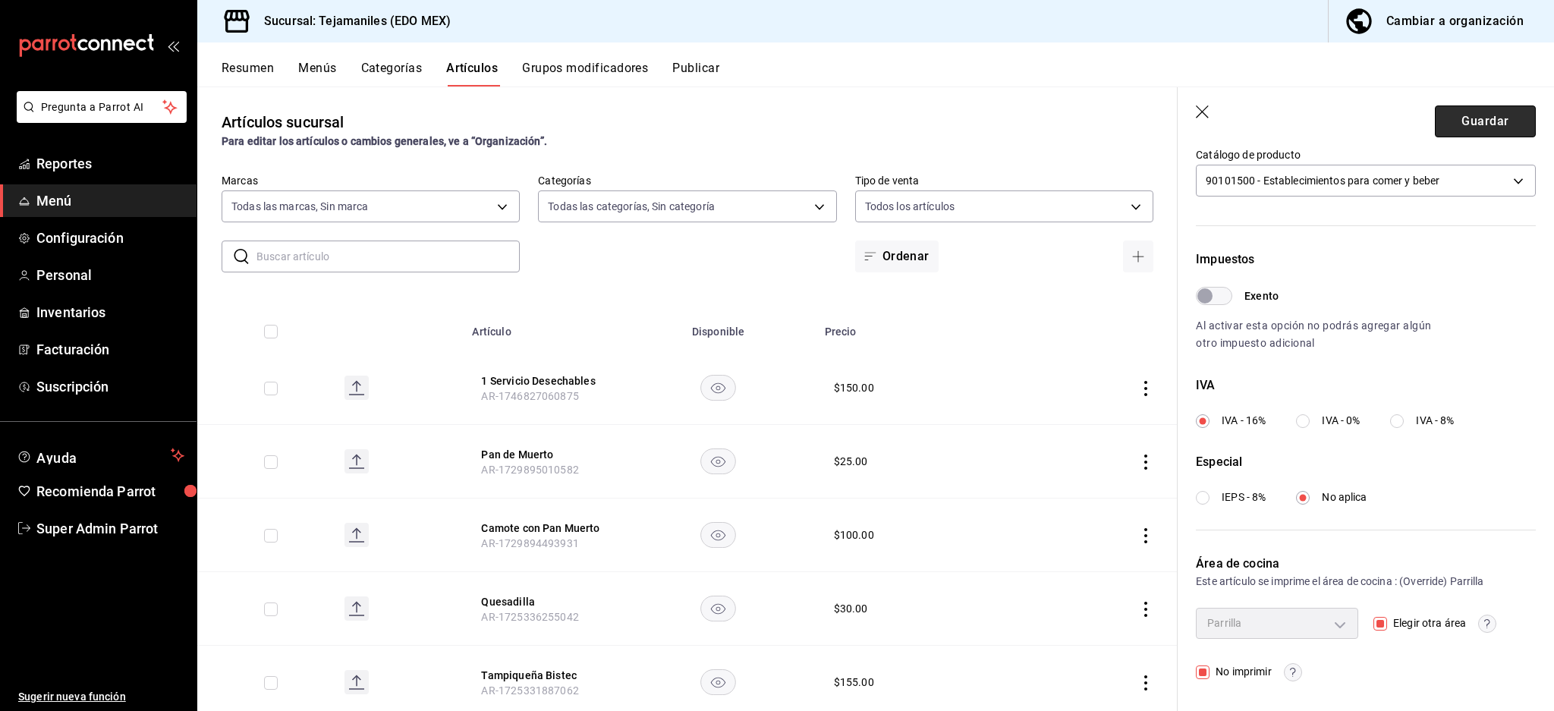
click at [1482, 129] on button "Guardar" at bounding box center [1485, 121] width 101 height 32
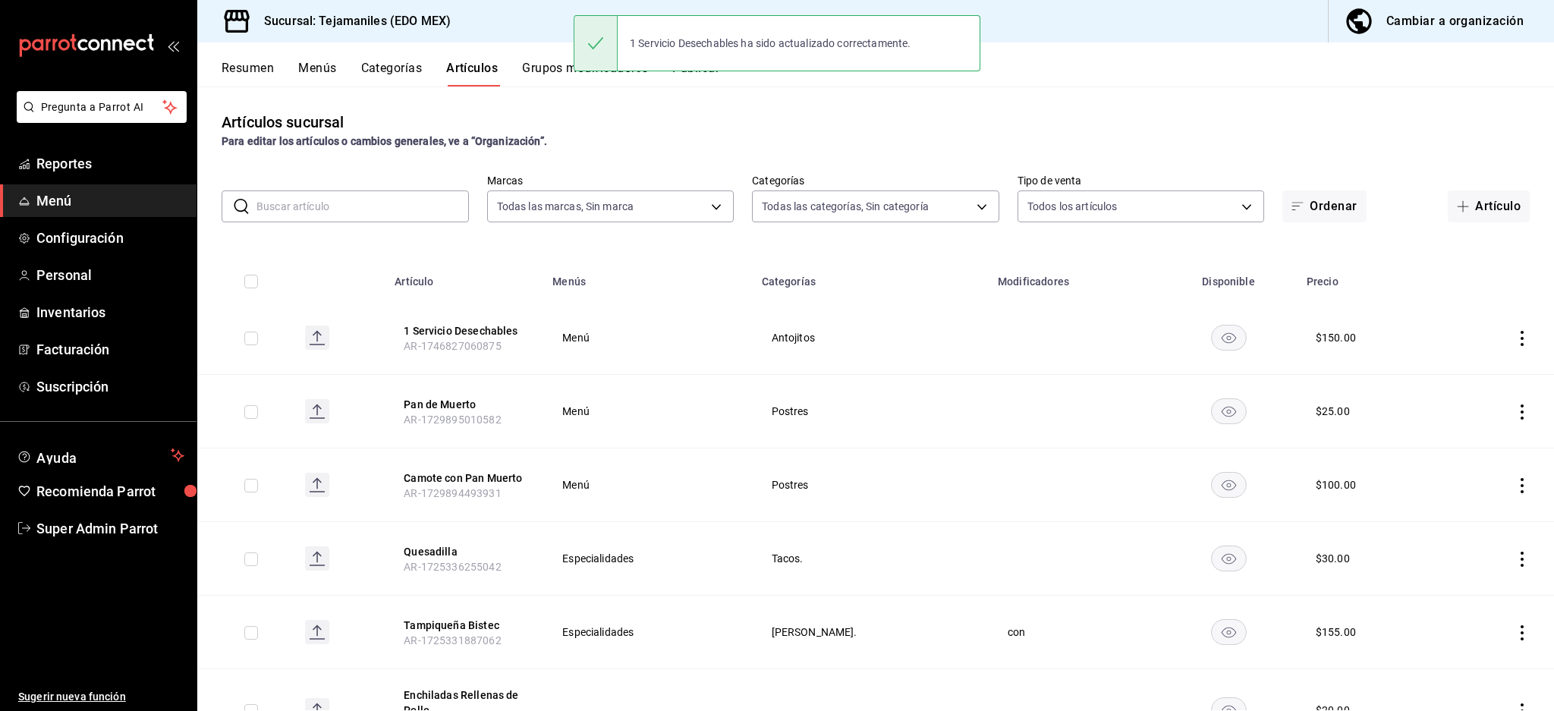
click at [447, 320] on th "1 Servicio Desechables AR-1746827060875" at bounding box center [465, 338] width 158 height 74
click at [452, 323] on button "1 Servicio Desechables" at bounding box center [464, 330] width 121 height 15
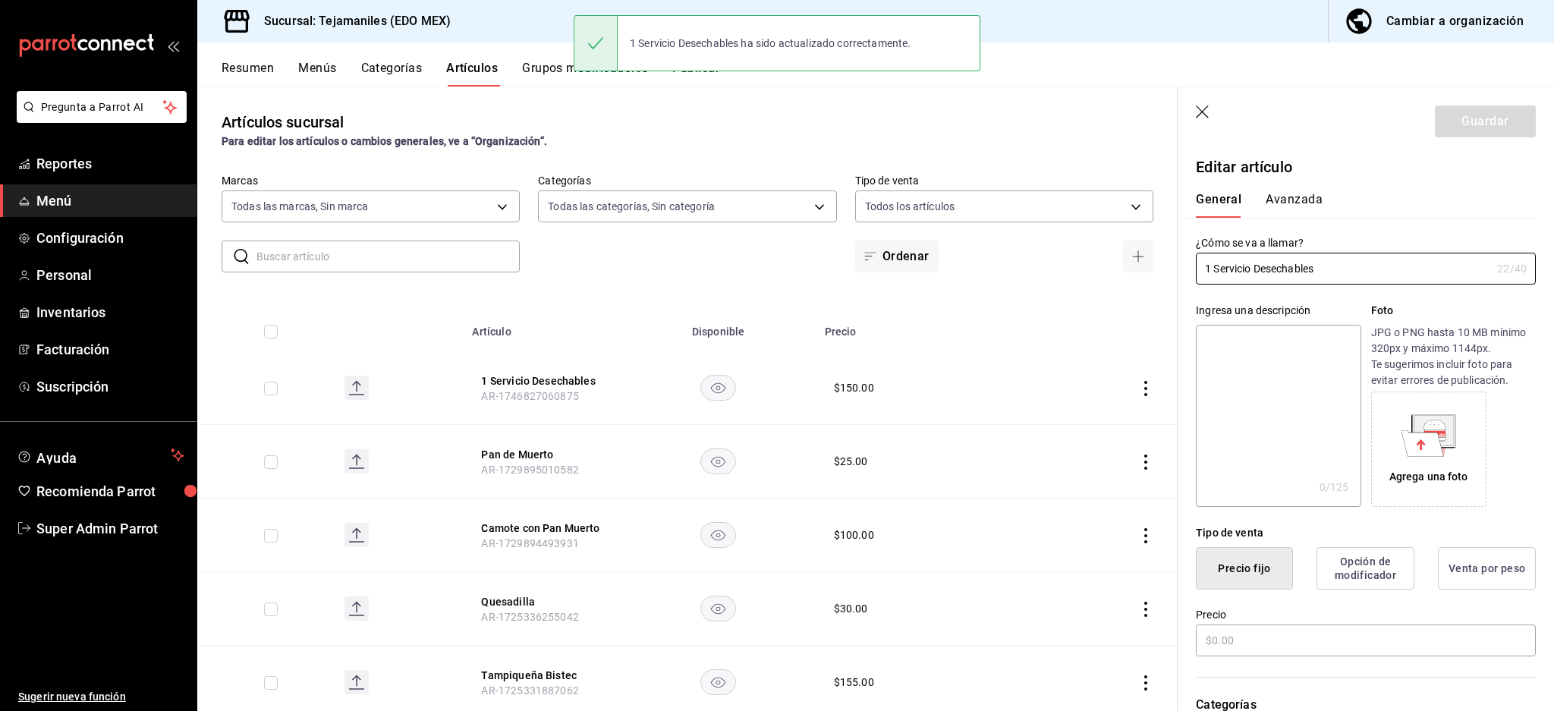
type input "$150.00"
type input "E48"
type input "90101500"
radio input "true"
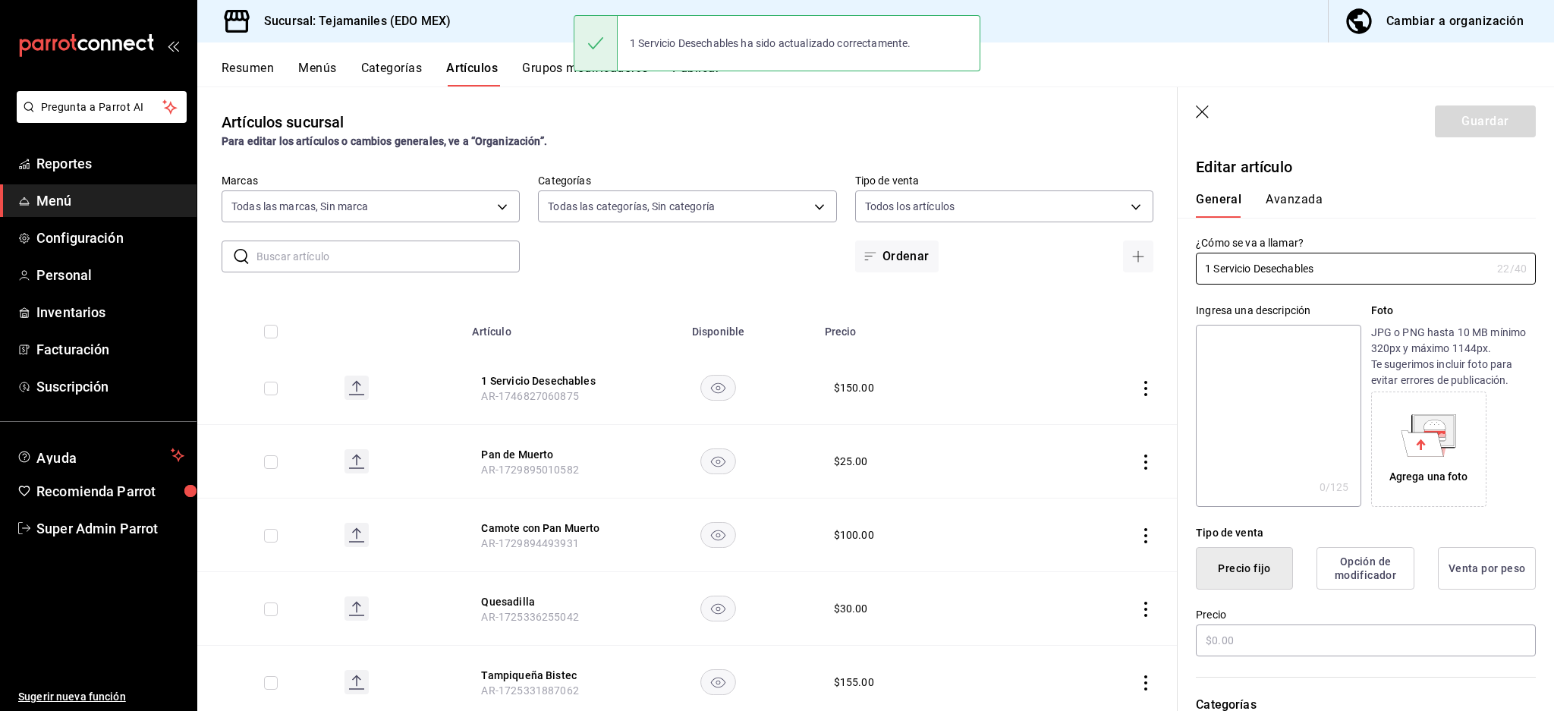
type input "b3177789-c93d-491e-aac3-e0a42ef0de0c"
click at [1289, 206] on button "Avanzada" at bounding box center [1294, 205] width 57 height 26
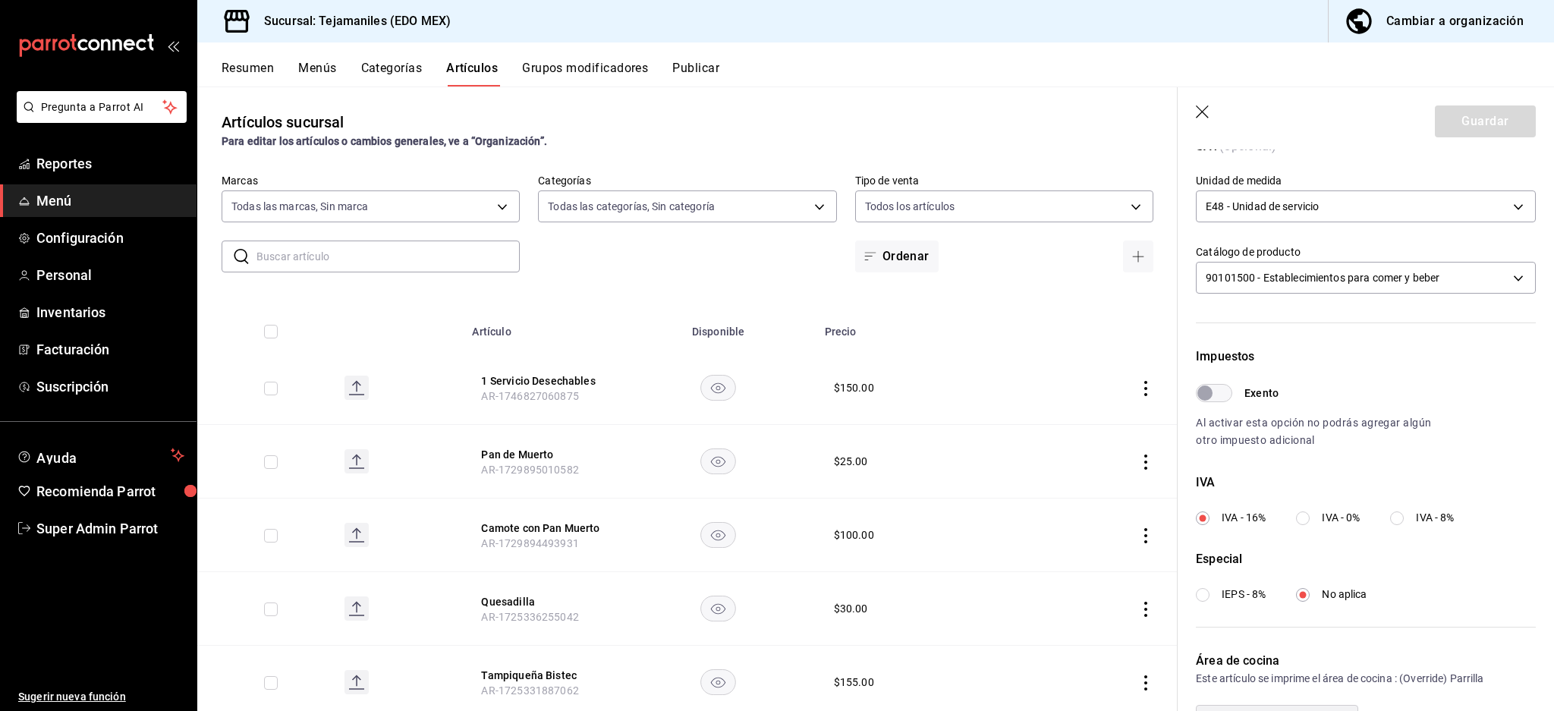
scroll to position [360, 0]
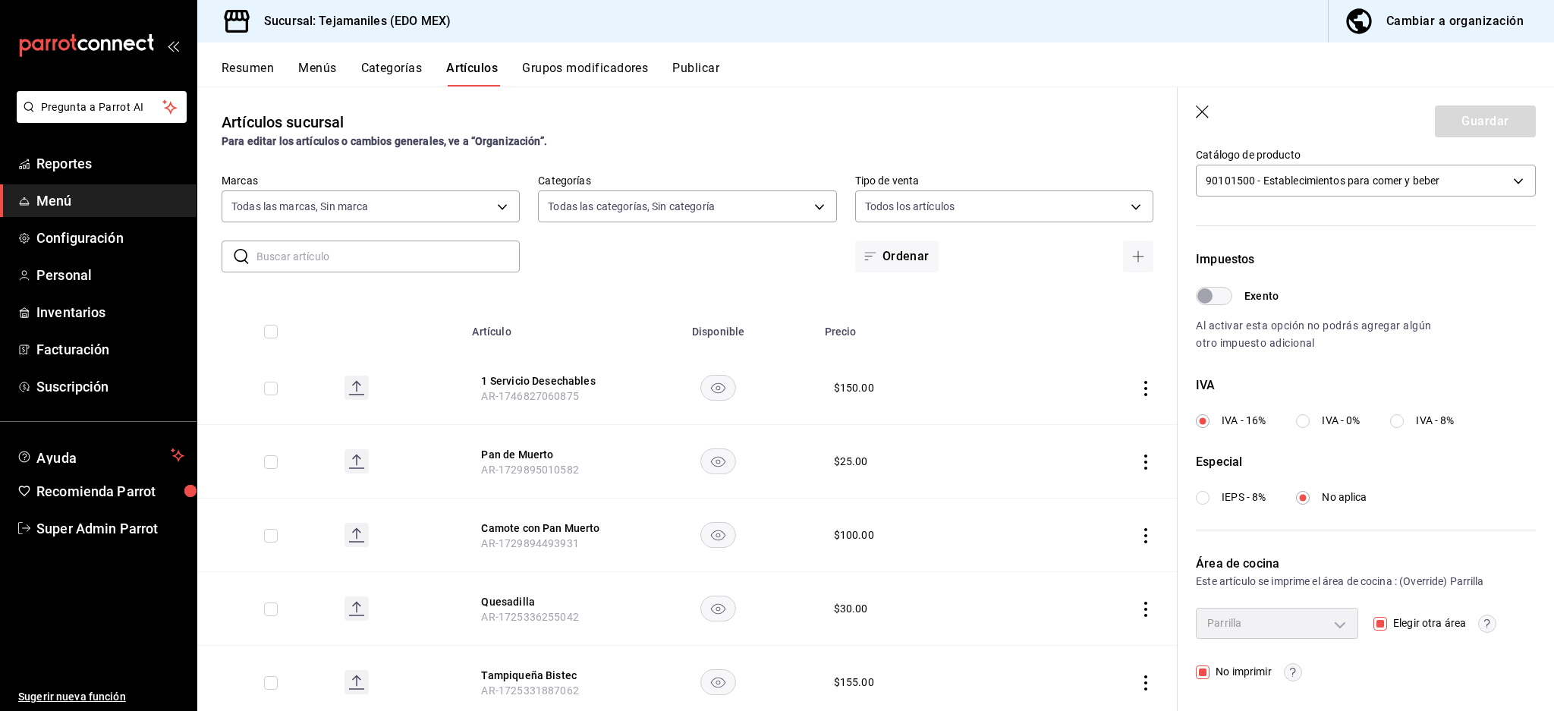
click at [1374, 625] on input "Elegir otra área" at bounding box center [1381, 624] width 14 height 14
checkbox input "false"
type input "aabd68cf-8efe-4577-a320-18896dfdb04c"
click at [1197, 669] on input "No imprimir" at bounding box center [1203, 673] width 14 height 14
checkbox input "false"
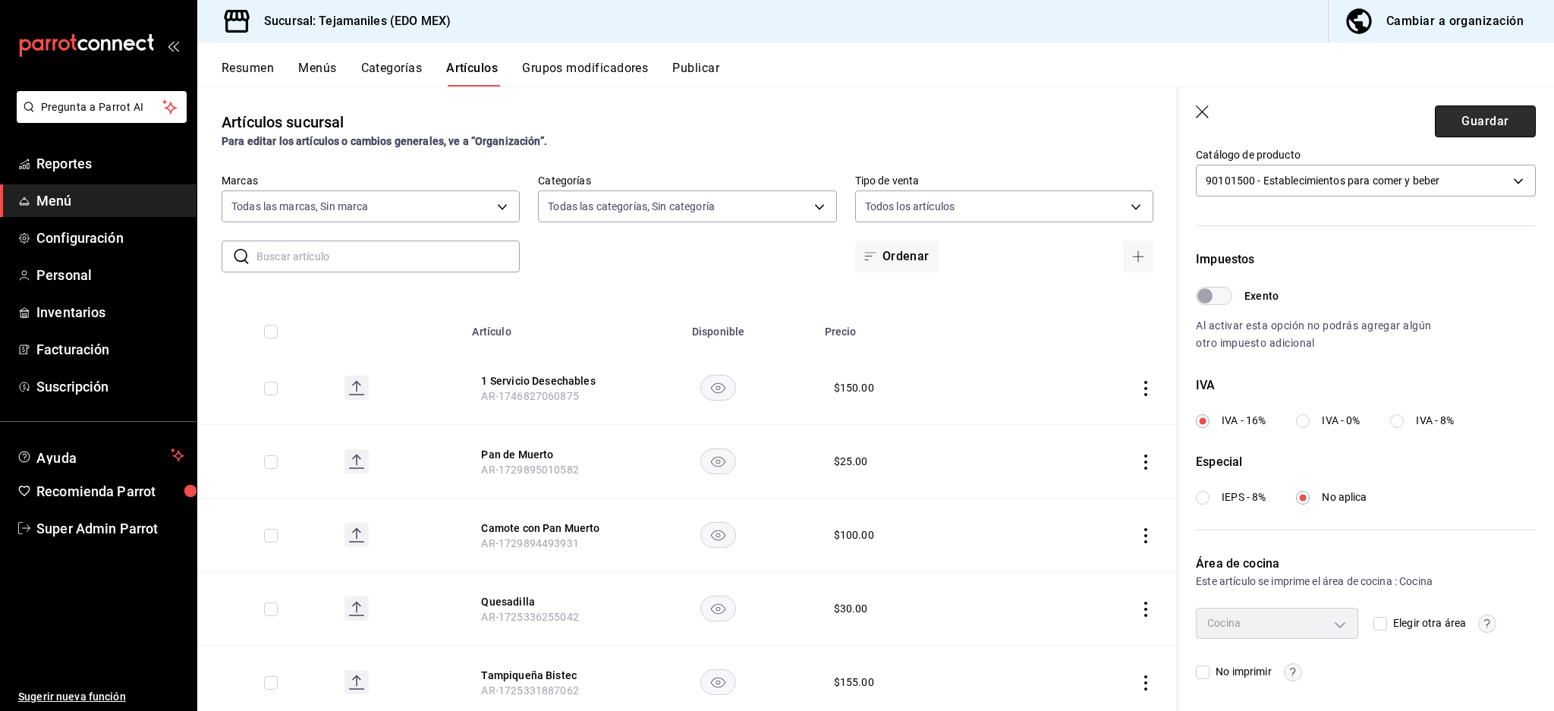
click at [1469, 121] on button "Guardar" at bounding box center [1485, 121] width 101 height 32
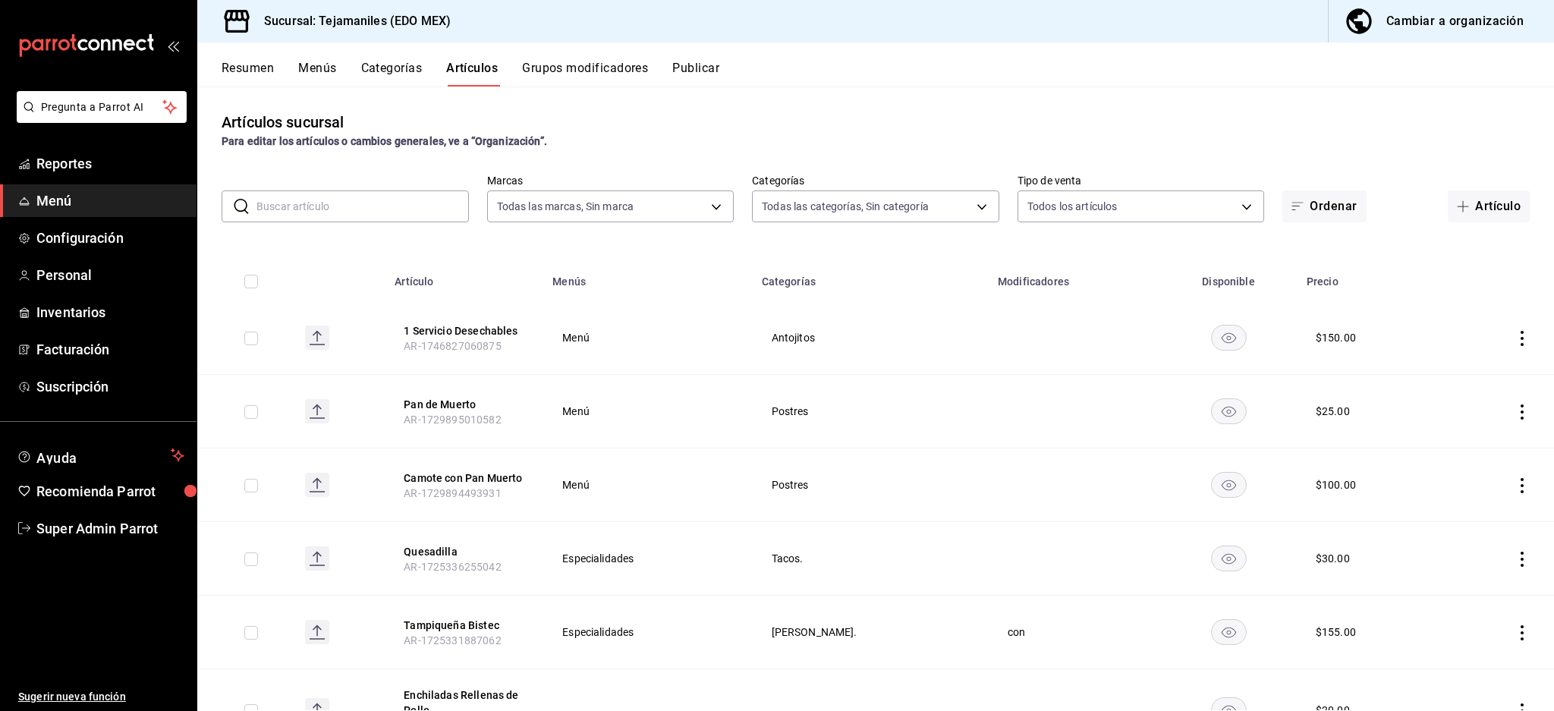
click at [458, 417] on span "AR-1729895010582" at bounding box center [452, 420] width 97 height 12
click at [458, 402] on button "Pan de Muerto" at bounding box center [464, 404] width 121 height 15
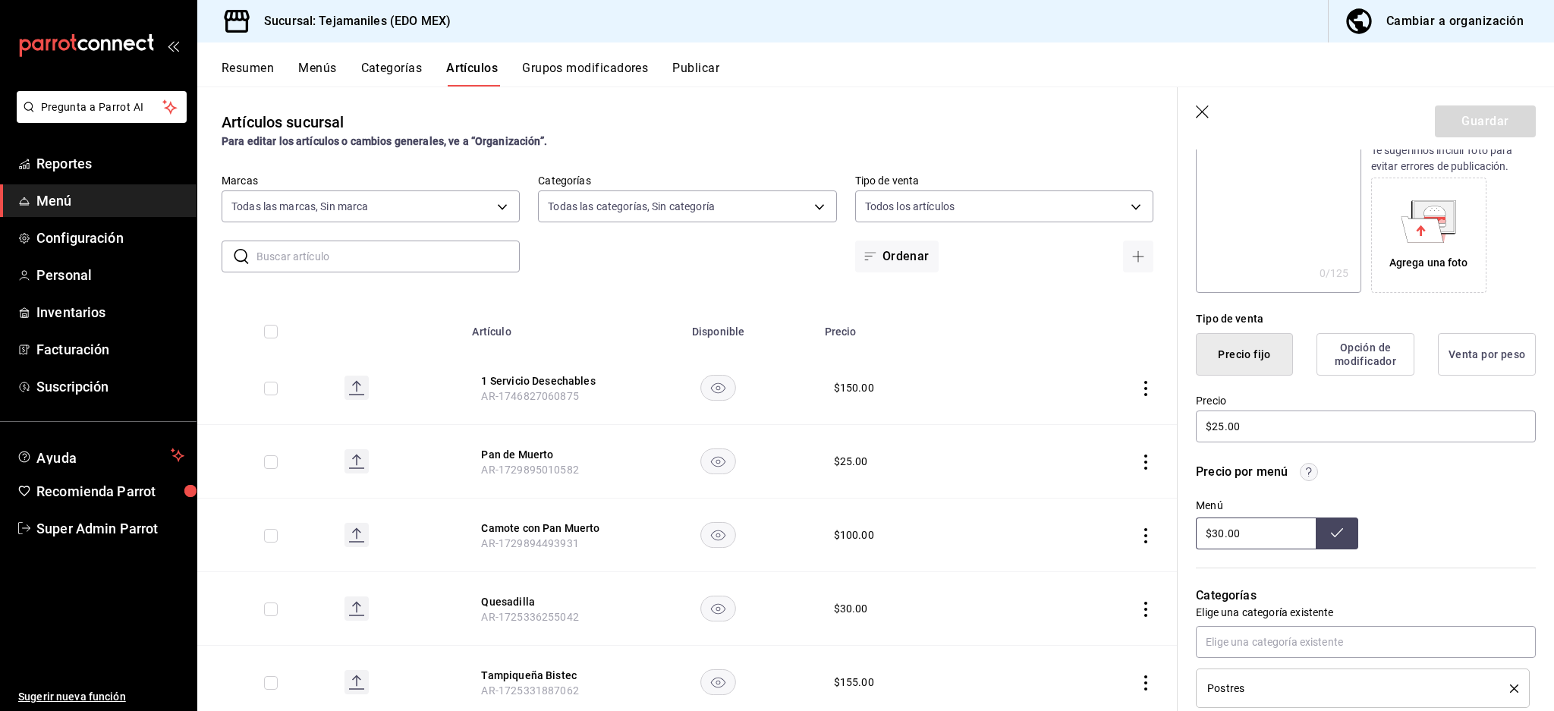
scroll to position [50, 0]
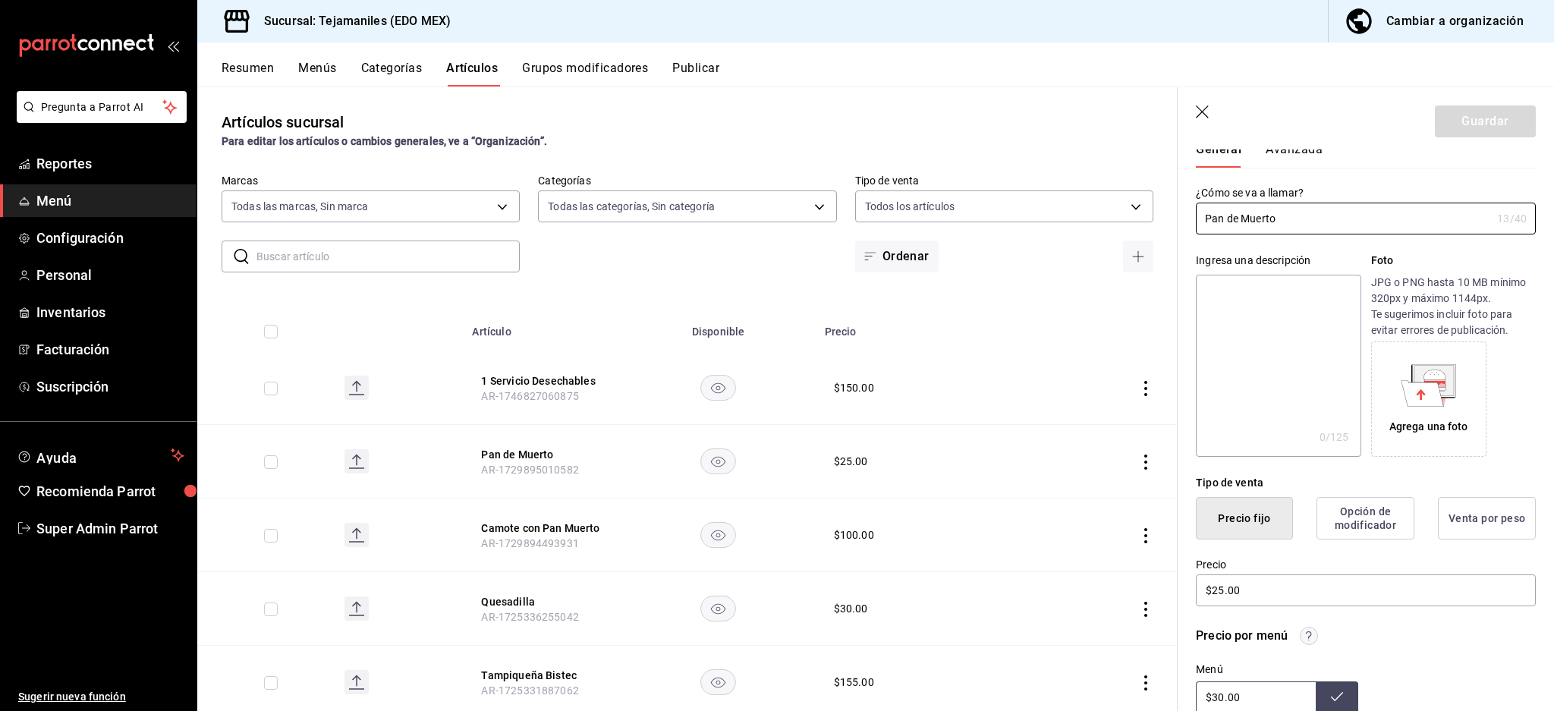
click at [1291, 155] on button "Avanzada" at bounding box center [1294, 155] width 57 height 26
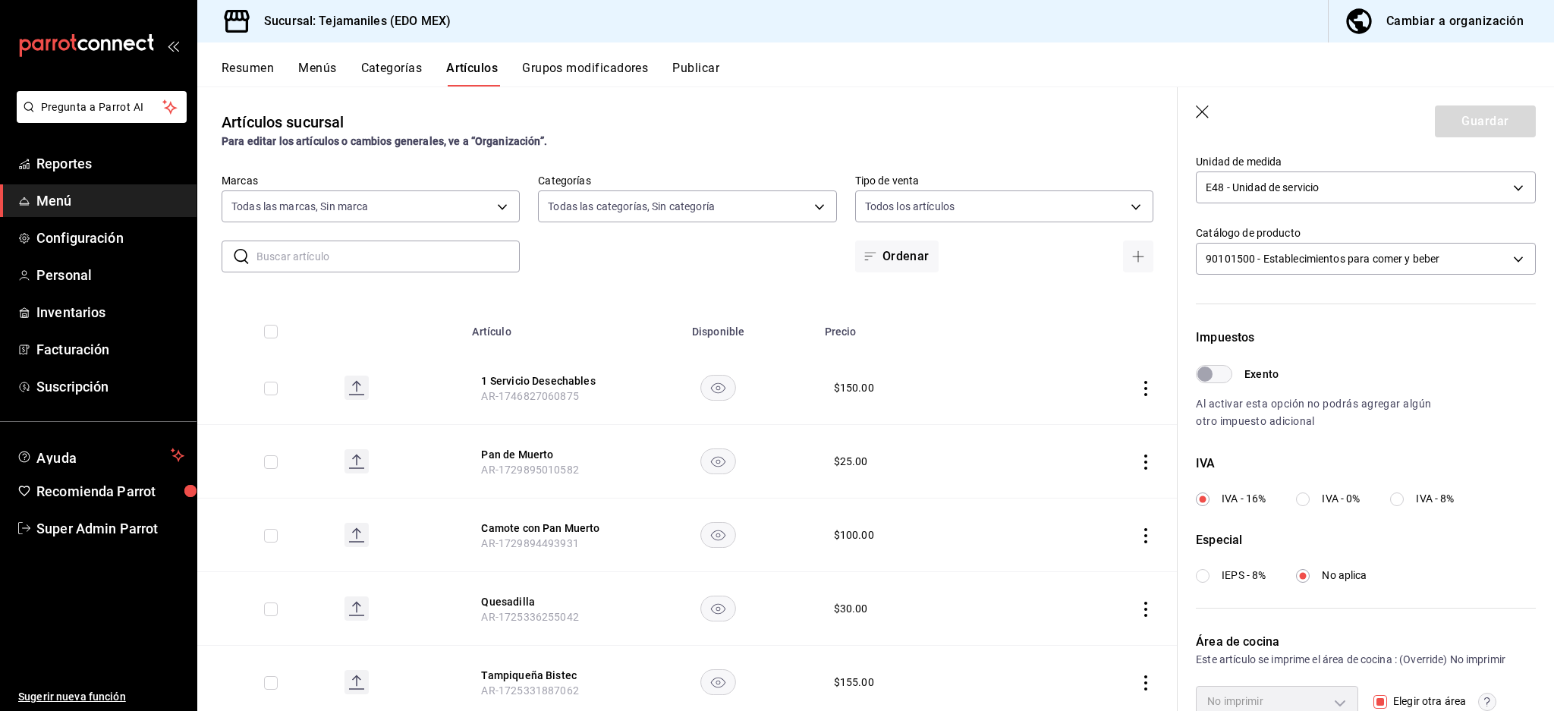
scroll to position [360, 0]
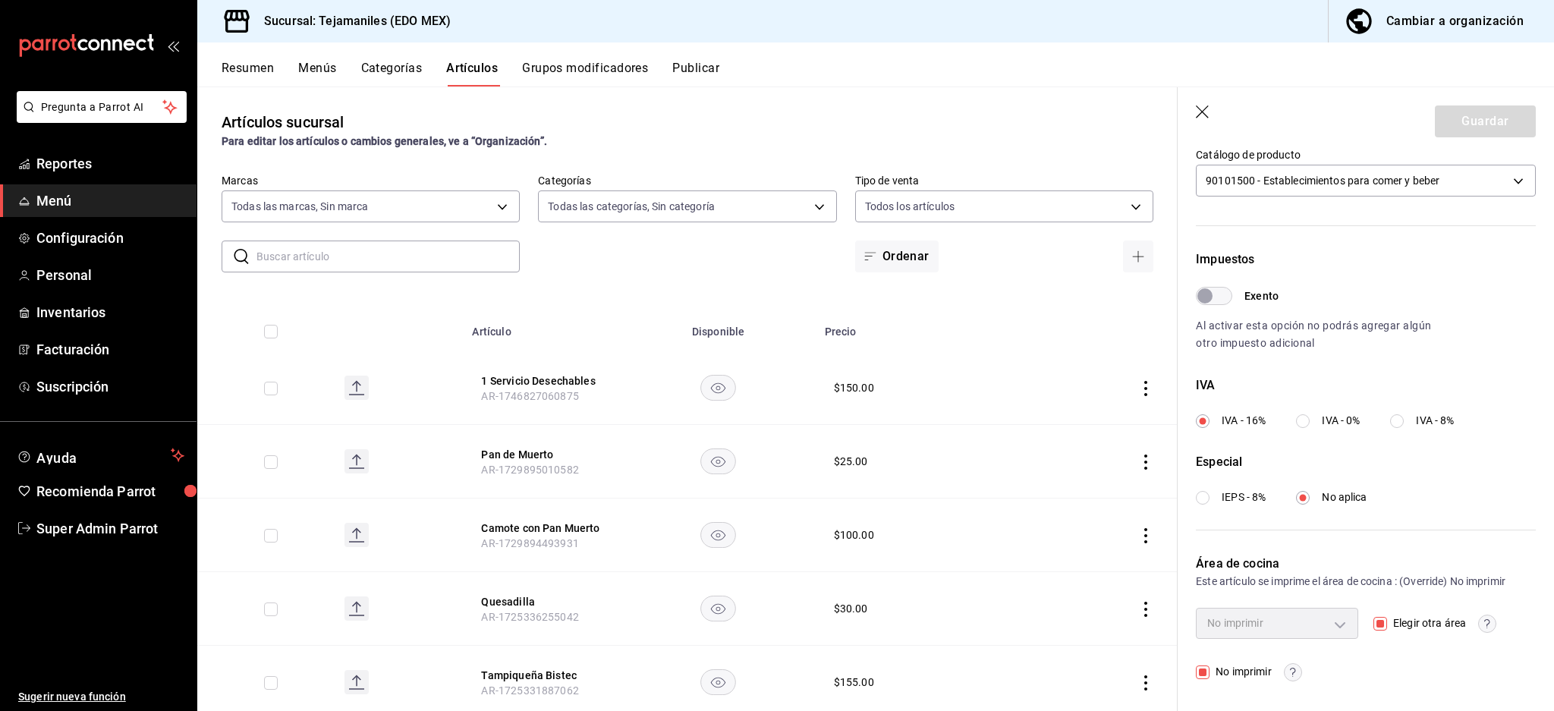
click at [1374, 624] on input "Elegir otra área" at bounding box center [1381, 624] width 14 height 14
checkbox input "false"
type input "aabd68cf-8efe-4577-a320-18896dfdb04c"
click at [1466, 109] on button "Guardar" at bounding box center [1485, 121] width 101 height 32
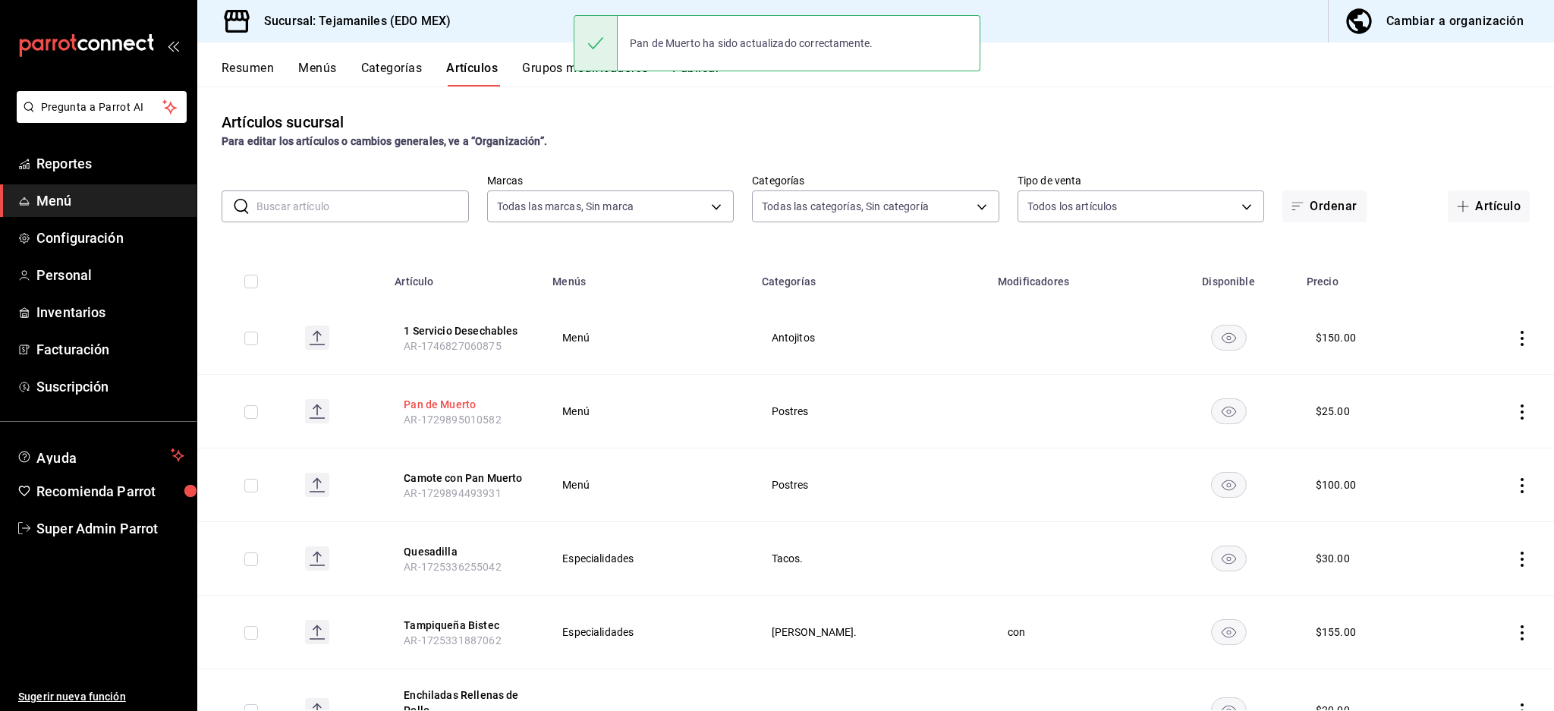
click at [459, 401] on button "Pan de Muerto" at bounding box center [464, 404] width 121 height 15
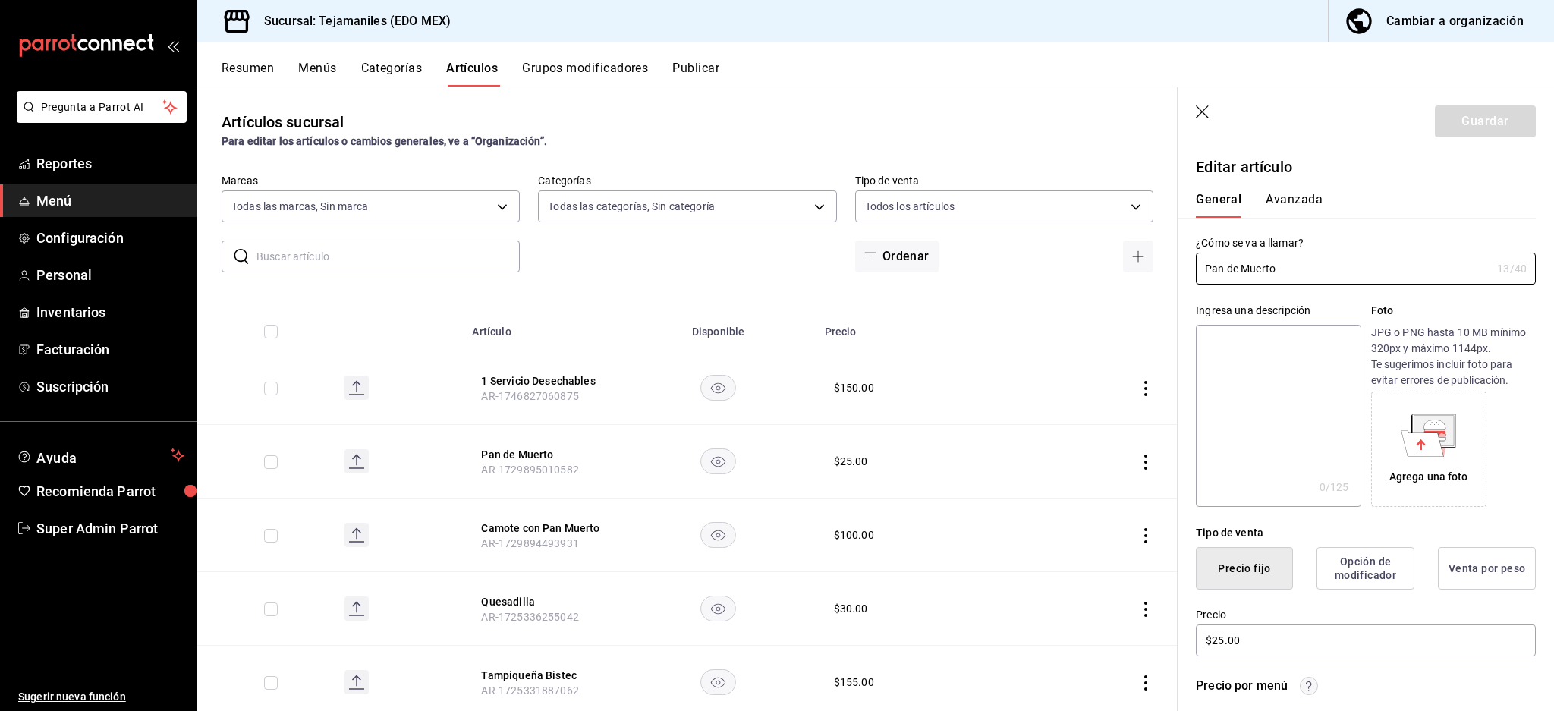
click at [1302, 187] on div "General [PERSON_NAME]" at bounding box center [1357, 197] width 358 height 39
click at [1300, 194] on button "Avanzada" at bounding box center [1294, 205] width 57 height 26
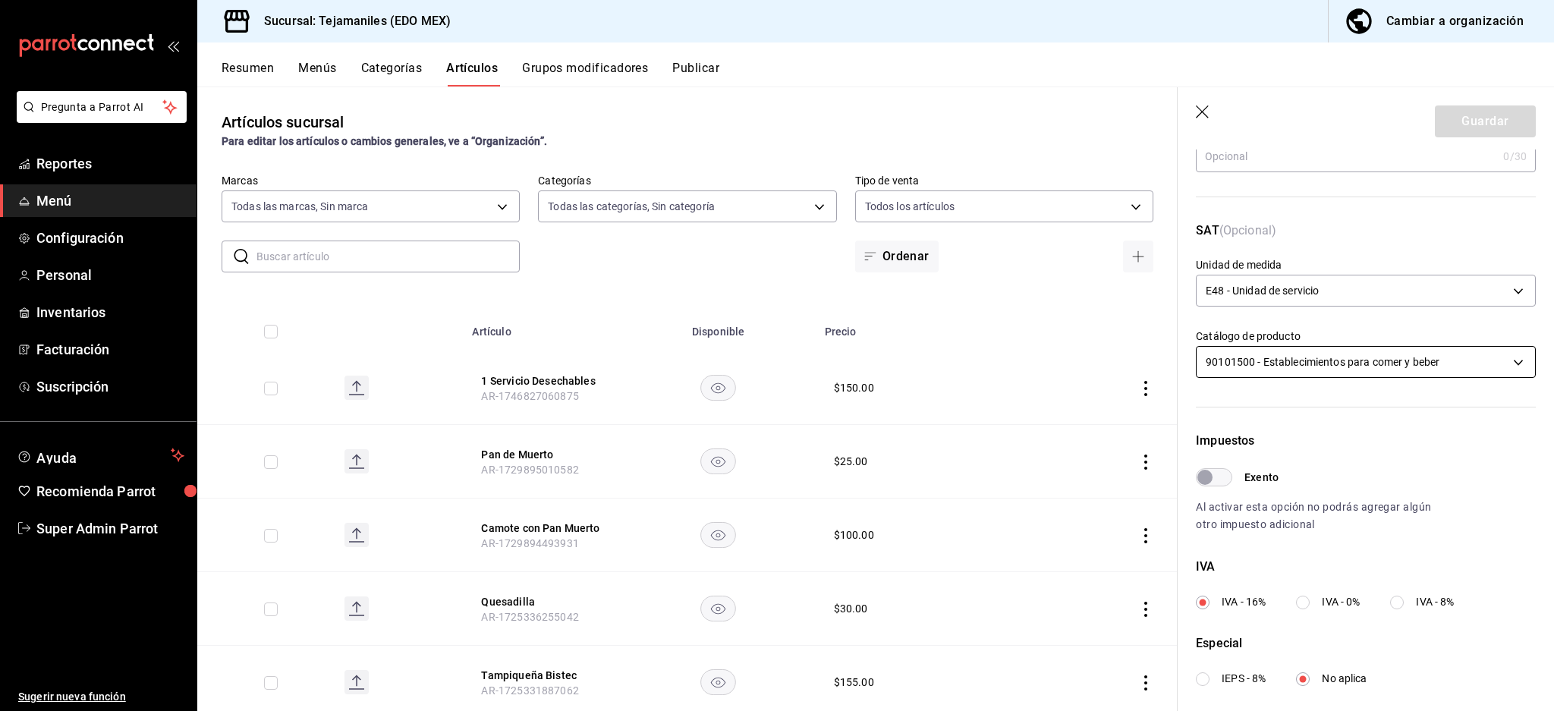
scroll to position [360, 0]
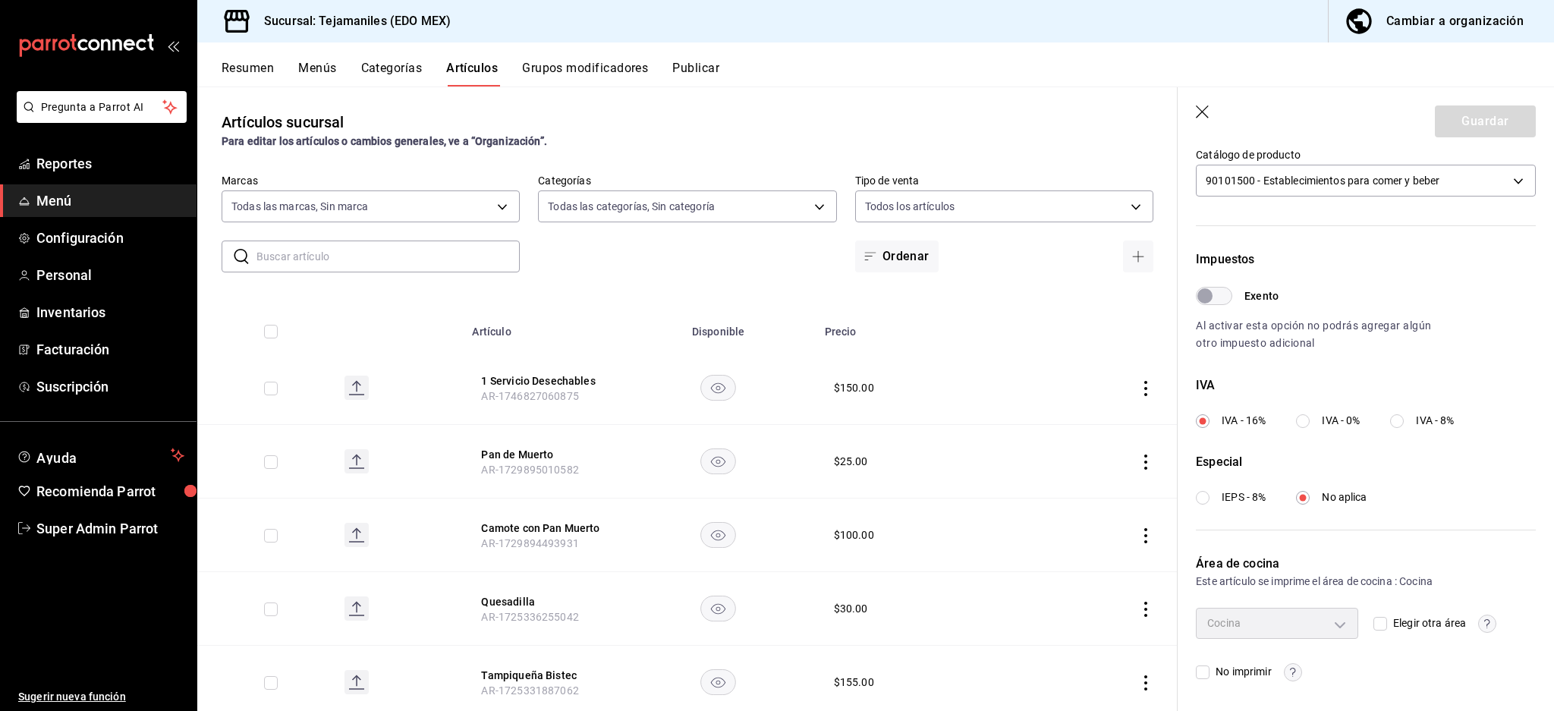
click at [1374, 624] on input "Elegir otra área" at bounding box center [1381, 624] width 14 height 14
checkbox input "true"
click at [1307, 625] on body "Pregunta a Parrot AI Reportes Menú Configuración Personal Inventarios Facturaci…" at bounding box center [777, 355] width 1554 height 711
click at [1242, 630] on span "No imprimir" at bounding box center [1286, 627] width 103 height 16
type input "07d3afaf-48a7-42e9-a283-8f4b46e092ec"
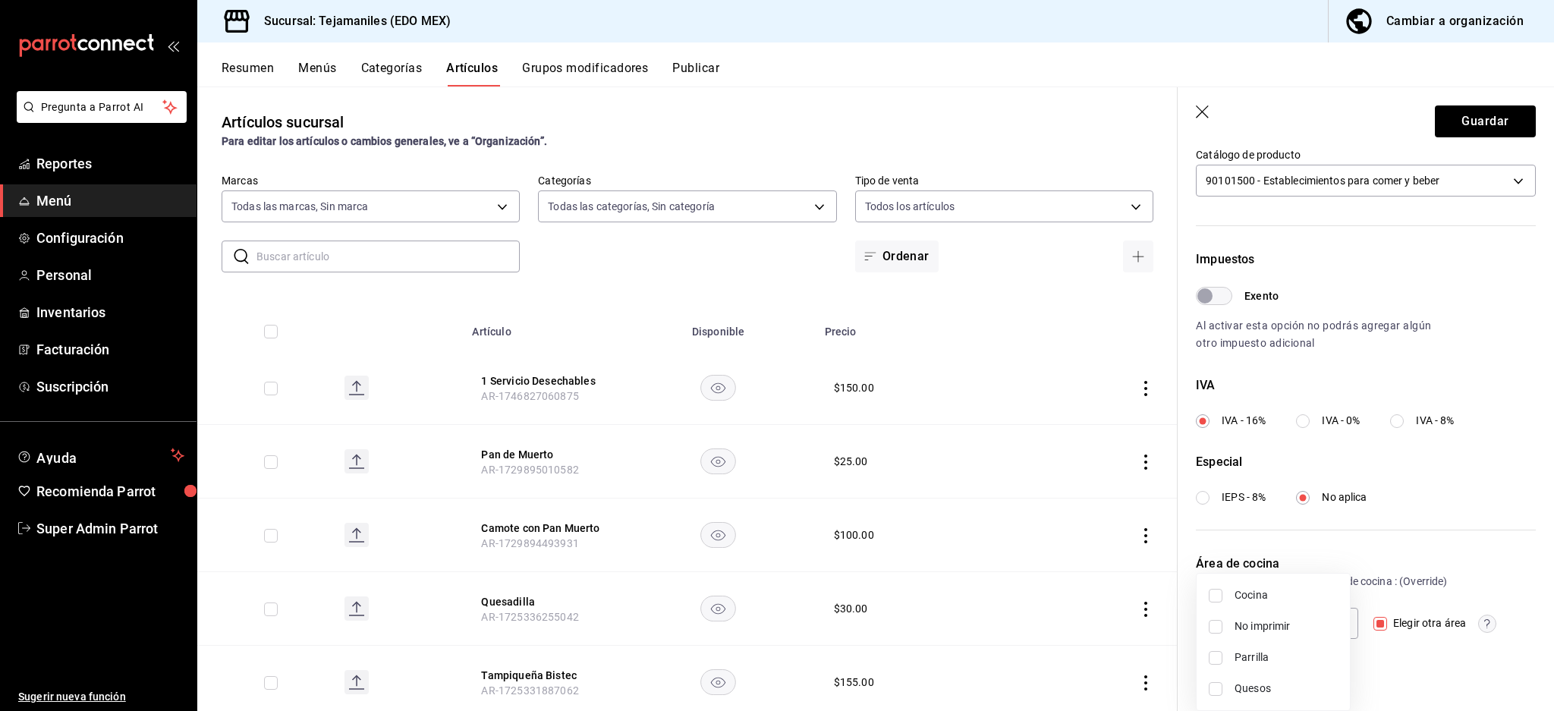
checkbox input "true"
click at [1467, 664] on div at bounding box center [777, 355] width 1554 height 711
click at [1214, 669] on span "No imprimir" at bounding box center [1240, 672] width 61 height 16
click at [1210, 669] on input "No imprimir" at bounding box center [1203, 673] width 14 height 14
checkbox input "true"
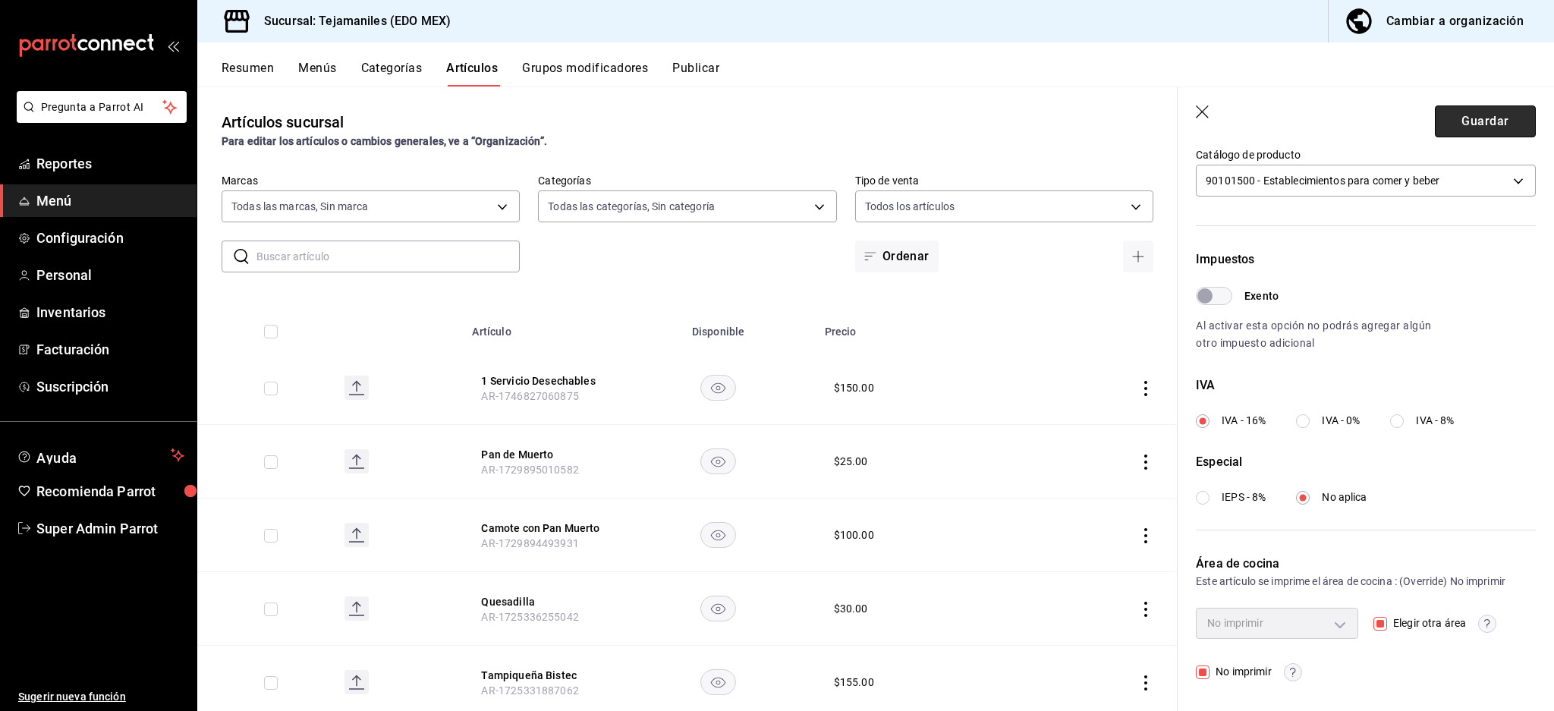
click at [1450, 131] on button "Guardar" at bounding box center [1485, 121] width 101 height 32
